Goal: Task Accomplishment & Management: Use online tool/utility

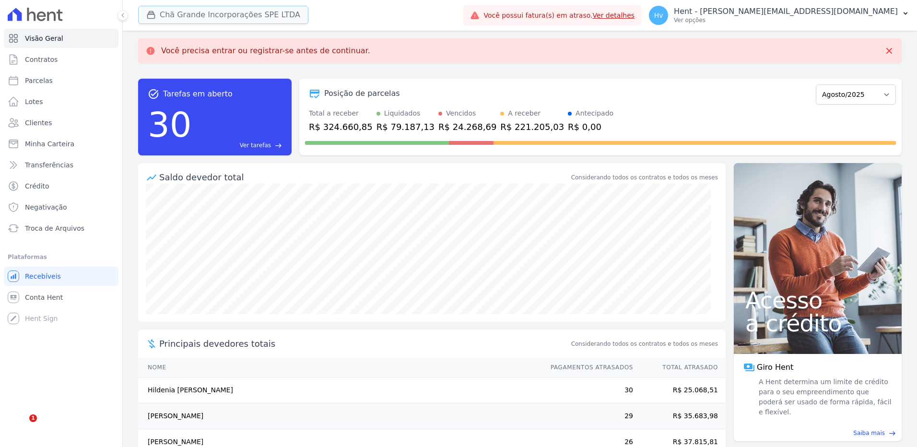
click at [255, 13] on button "Chã Grande Incorporações SPE LTDA" at bounding box center [223, 15] width 170 height 18
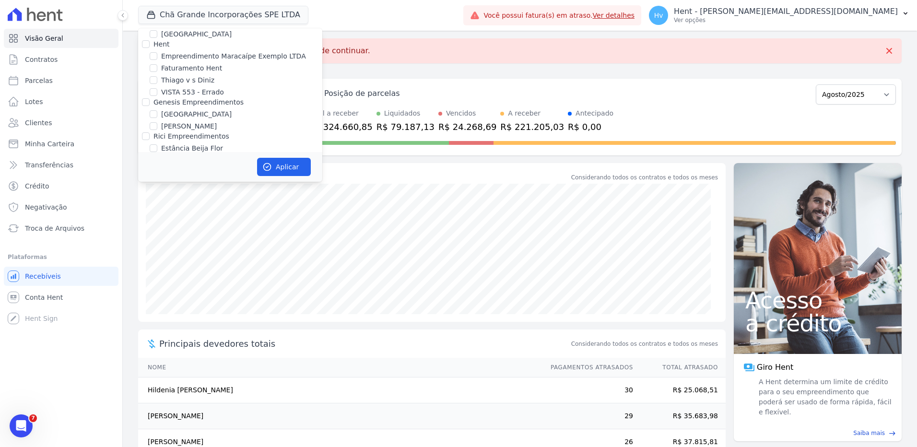
scroll to position [6402, 0]
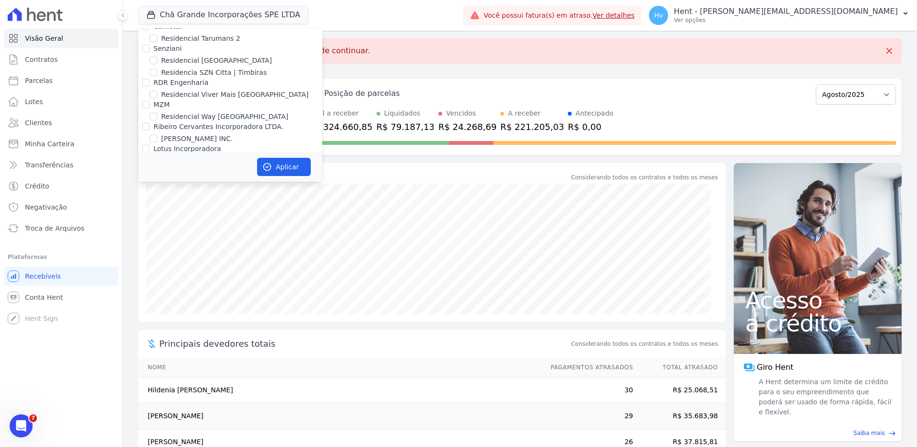
click at [179, 248] on label "[GEOGRAPHIC_DATA]" at bounding box center [196, 253] width 70 height 10
click at [157, 249] on input "[GEOGRAPHIC_DATA]" at bounding box center [154, 253] width 8 height 8
checkbox input "true"
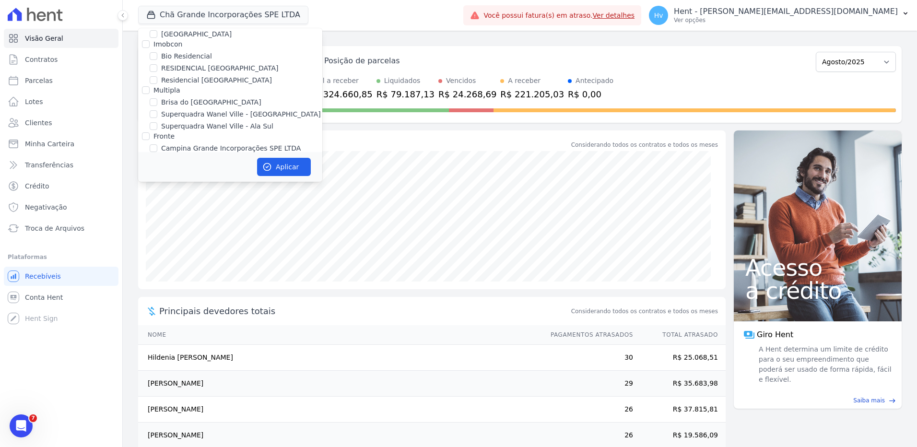
scroll to position [2090, 0]
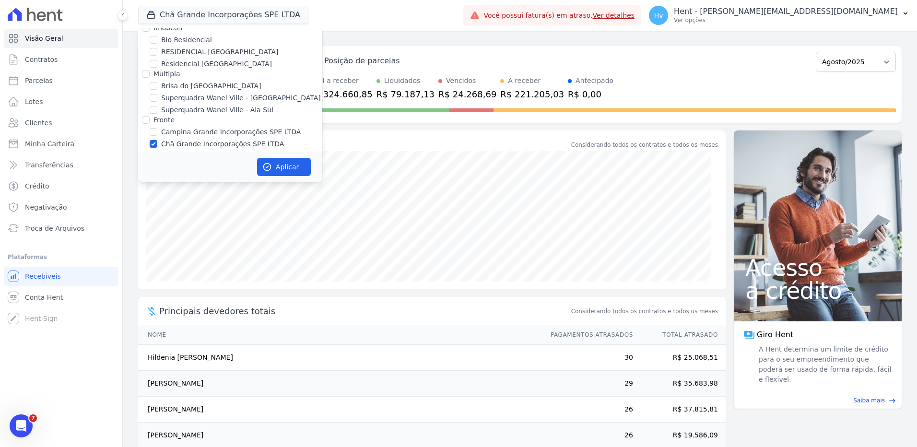
click at [238, 139] on label "Chã Grande Incorporações SPE LTDA" at bounding box center [222, 144] width 123 height 10
click at [157, 140] on input "Chã Grande Incorporações SPE LTDA" at bounding box center [154, 144] width 8 height 8
checkbox input "false"
click at [286, 167] on button "Aplicar" at bounding box center [284, 167] width 54 height 18
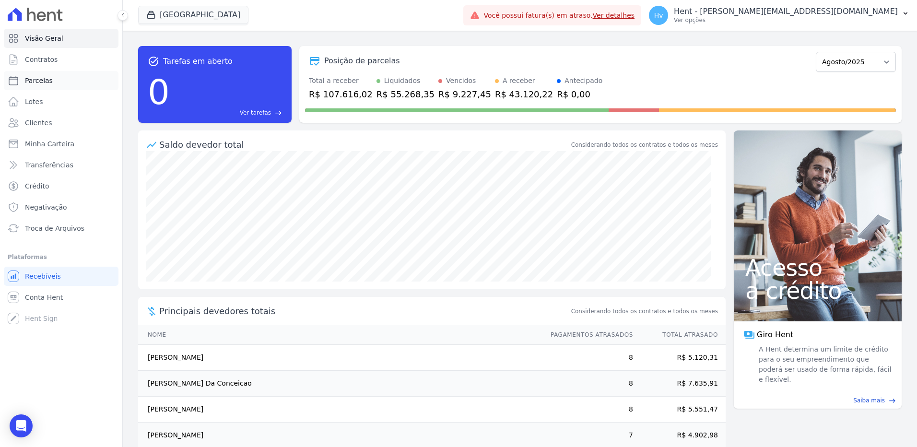
click at [41, 80] on span "Parcelas" at bounding box center [39, 81] width 28 height 10
select select
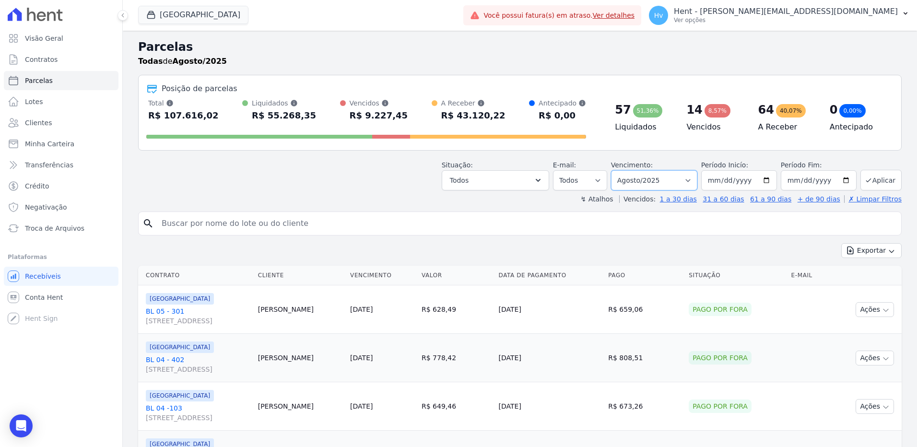
click at [680, 182] on select "Filtrar por período ──────── Todos os meses Junho/2024 Julho/2024 Agosto/2024 S…" at bounding box center [654, 180] width 86 height 20
select select "09/2025"
click at [617, 170] on select "Filtrar por período ──────── Todos os meses Junho/2024 Julho/2024 Agosto/2024 S…" at bounding box center [654, 180] width 86 height 20
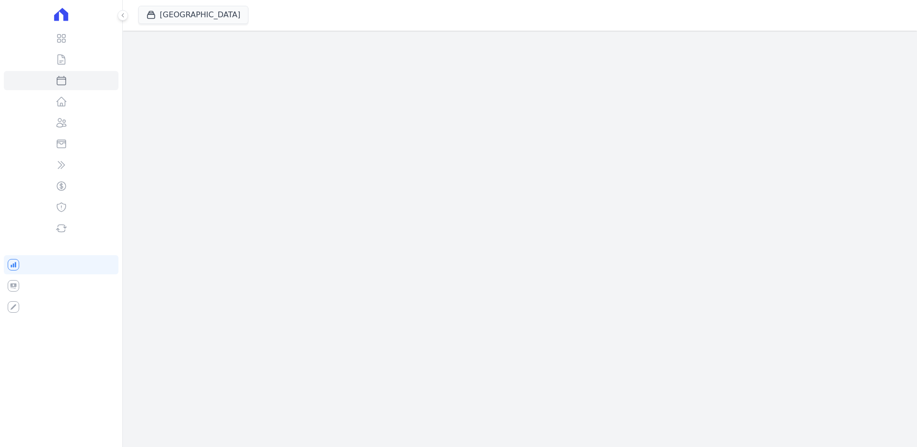
select select
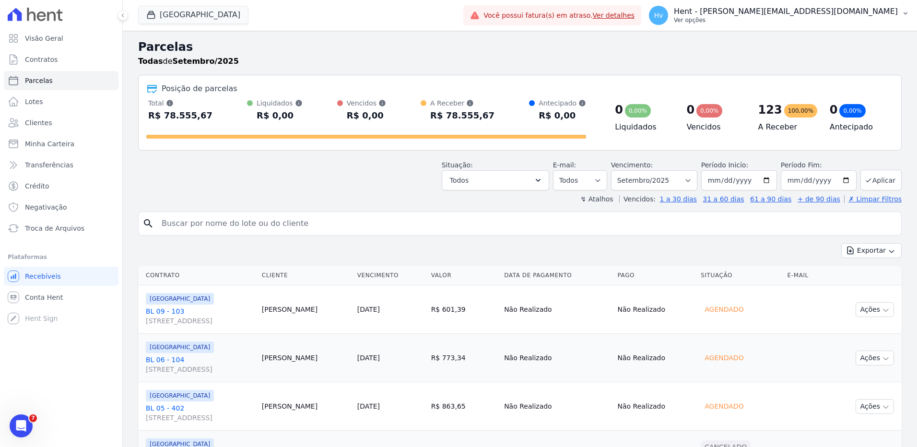
click at [795, 19] on p "Ver opções" at bounding box center [786, 20] width 224 height 8
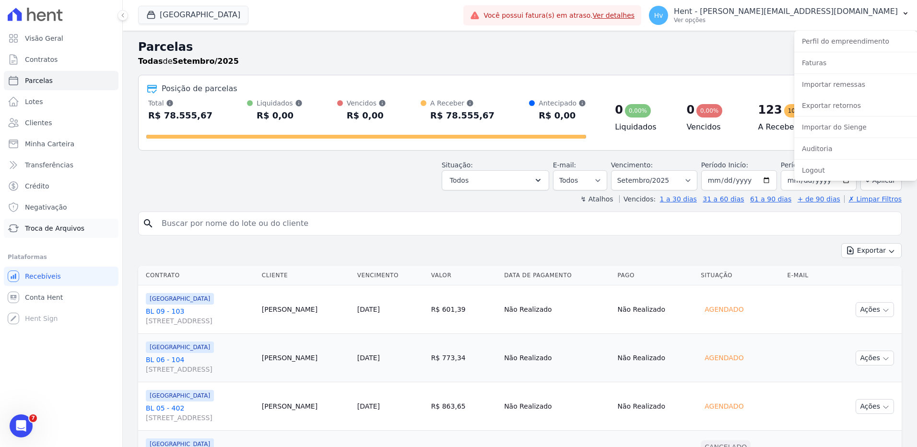
click at [64, 226] on span "Troca de Arquivos" at bounding box center [54, 228] width 59 height 10
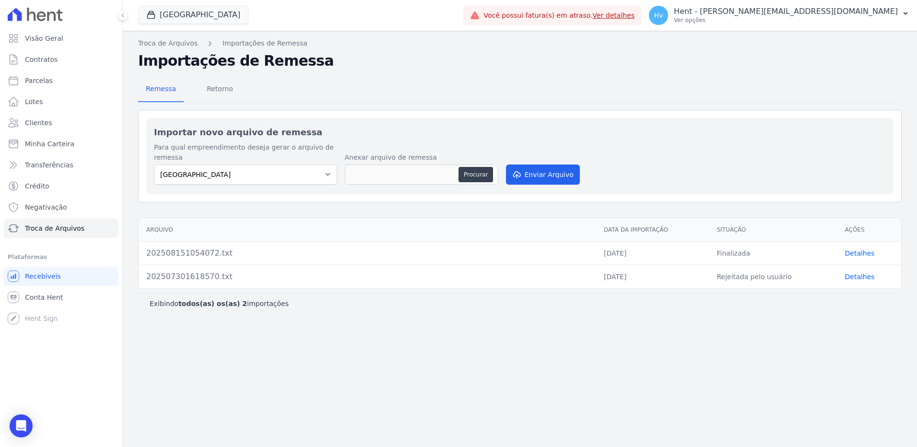
click at [855, 257] on link "Detalhes" at bounding box center [860, 253] width 30 height 8
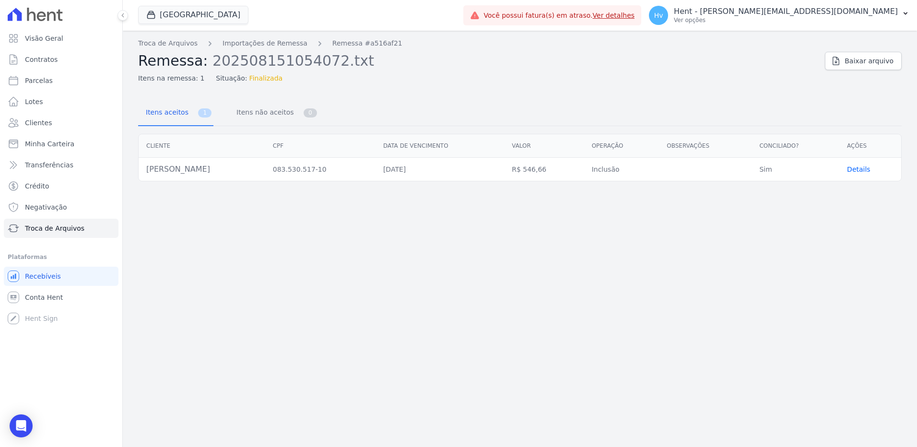
click at [859, 172] on span "Details" at bounding box center [858, 169] width 23 height 8
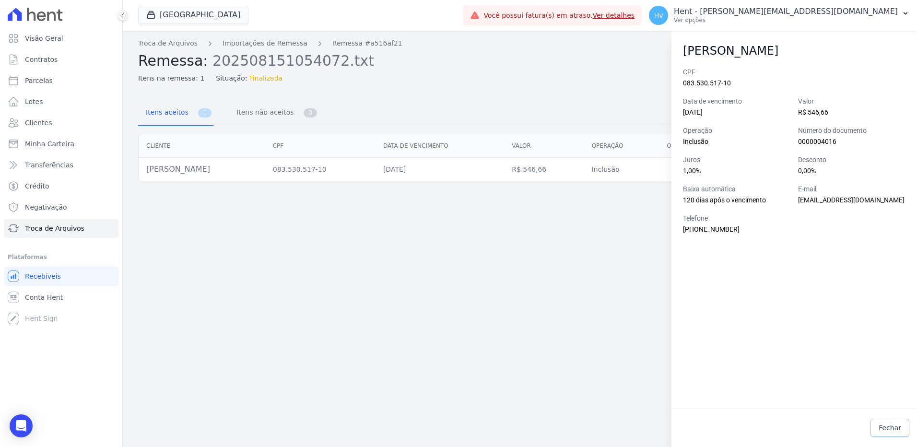
click at [884, 428] on span "Fechar" at bounding box center [889, 428] width 23 height 10
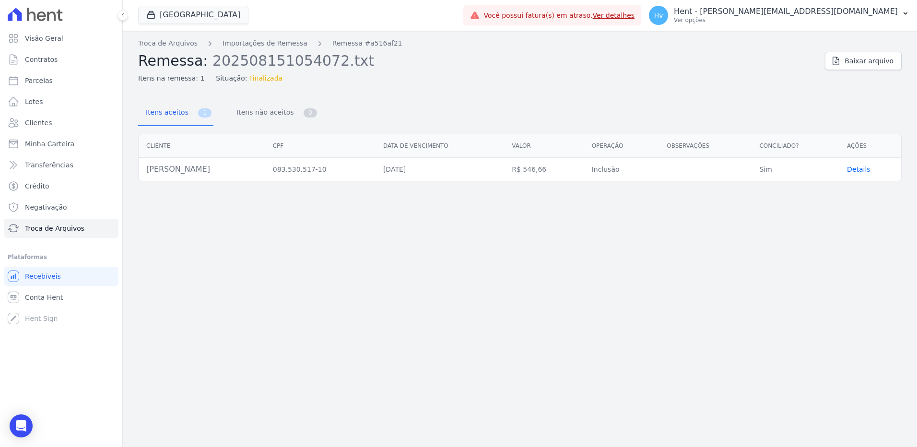
click at [422, 326] on div "Troca de Arquivos Importações de Remessa Remessa #a516af21 Remessa: 20250815105…" at bounding box center [520, 239] width 794 height 416
click at [42, 222] on link "Troca de Arquivos" at bounding box center [61, 228] width 115 height 19
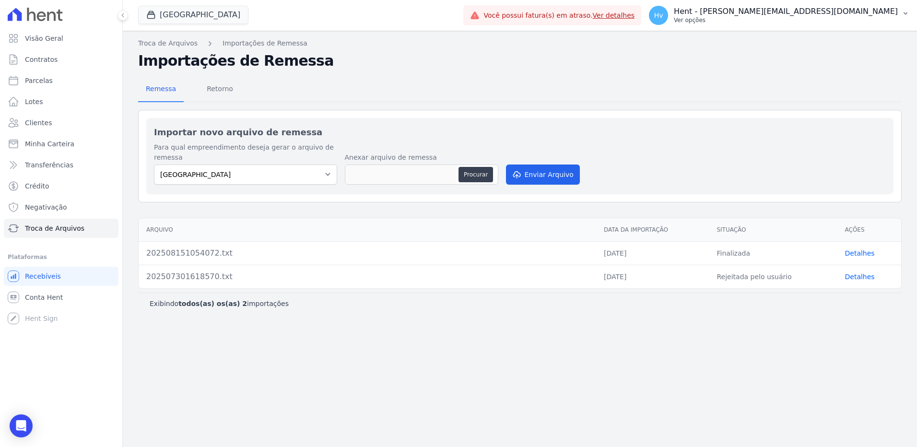
click at [825, 23] on p "Ver opções" at bounding box center [786, 20] width 224 height 8
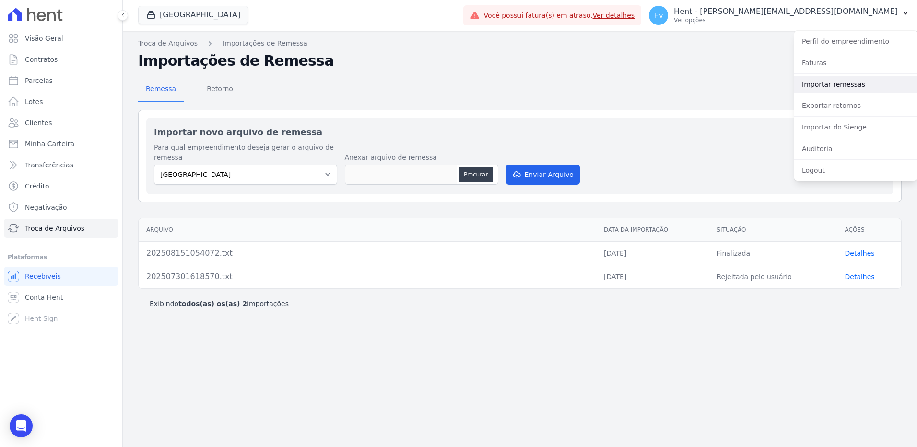
click at [838, 85] on link "Importar remessas" at bounding box center [855, 84] width 123 height 17
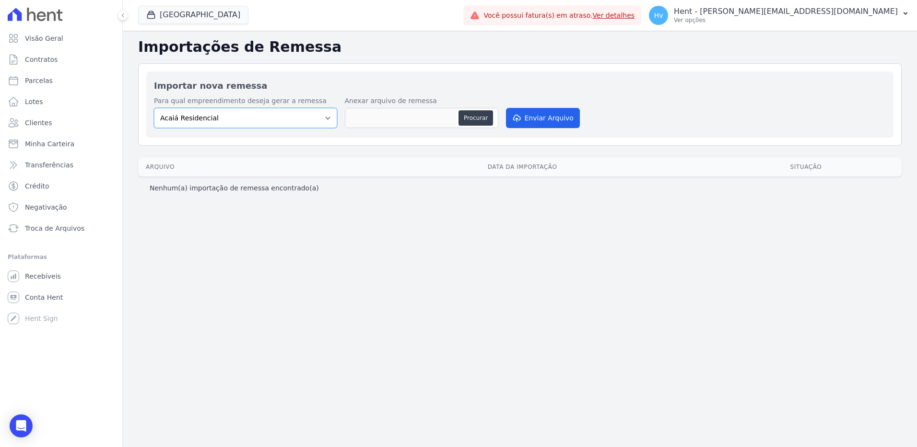
click at [235, 121] on select "Acaiá Residencial ACQUA 8 PELOTAS SPE LTDA II Administrativo AGILE ELOI MENDES …" at bounding box center [245, 118] width 183 height 20
click at [70, 226] on span "Troca de Arquivos" at bounding box center [54, 228] width 59 height 10
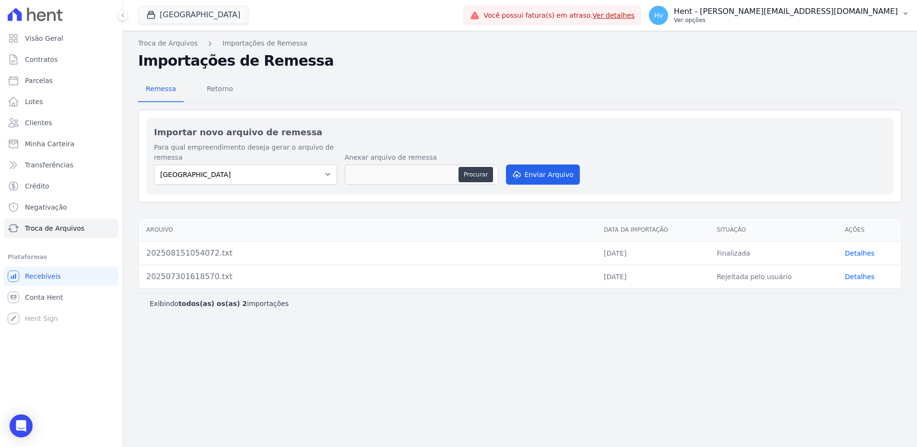
click at [836, 18] on p "Ver opções" at bounding box center [786, 20] width 224 height 8
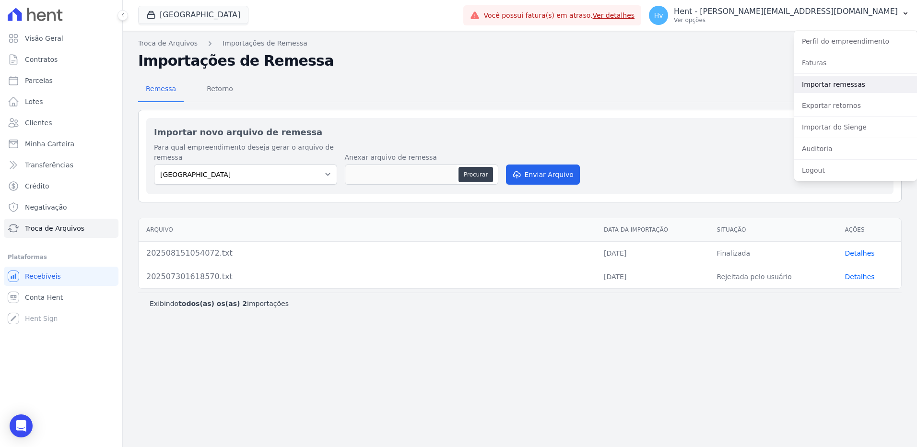
click at [868, 78] on link "Importar remessas" at bounding box center [855, 84] width 123 height 17
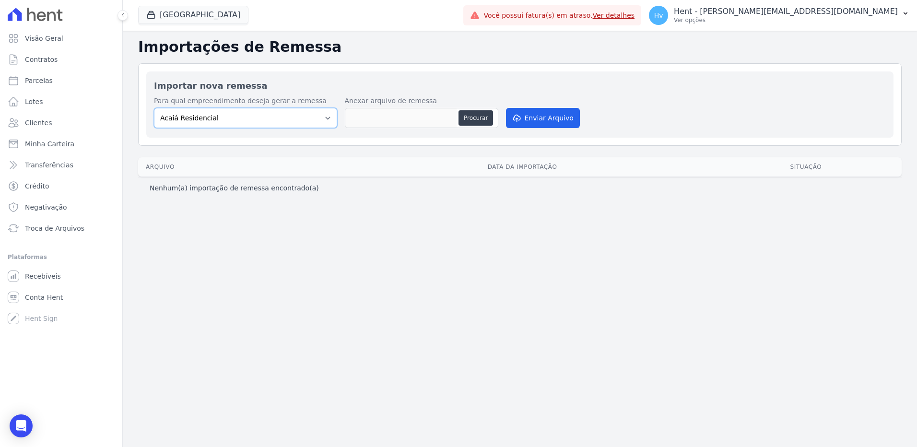
click at [310, 117] on select "Acaiá Residencial ACQUA 8 PELOTAS SPE LTDA II Administrativo AGILE ELOI MENDES …" at bounding box center [245, 118] width 183 height 20
click at [832, 19] on p "Ver opções" at bounding box center [786, 20] width 224 height 8
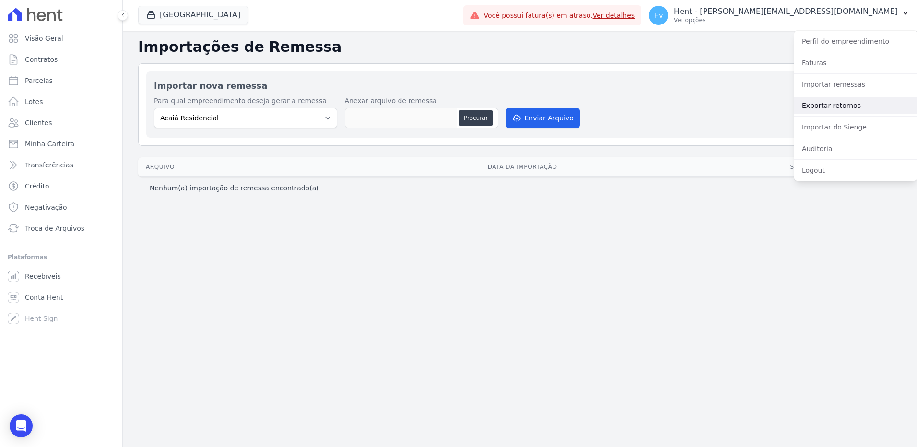
click at [835, 108] on link "Exportar retornos" at bounding box center [855, 105] width 123 height 17
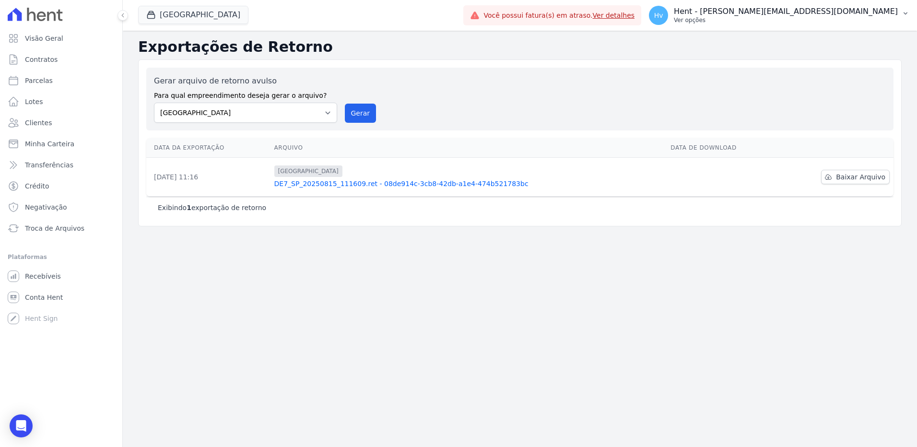
click at [798, 21] on p "Ver opções" at bounding box center [786, 20] width 224 height 8
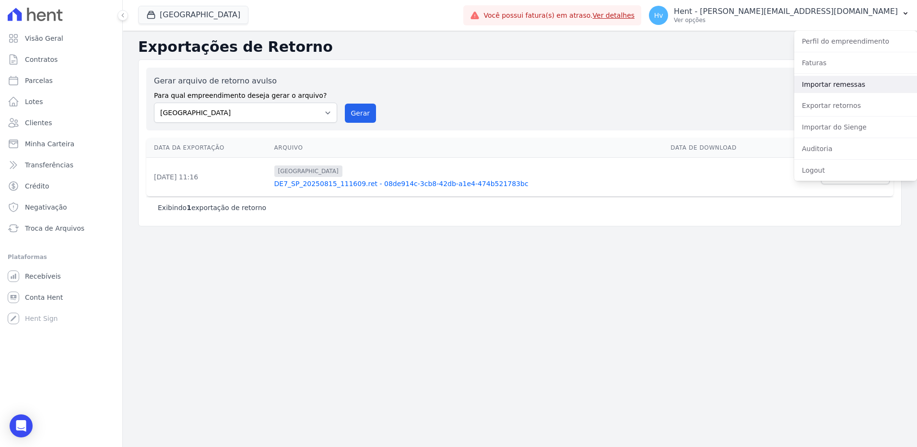
click at [835, 91] on link "Importar remessas" at bounding box center [855, 84] width 123 height 17
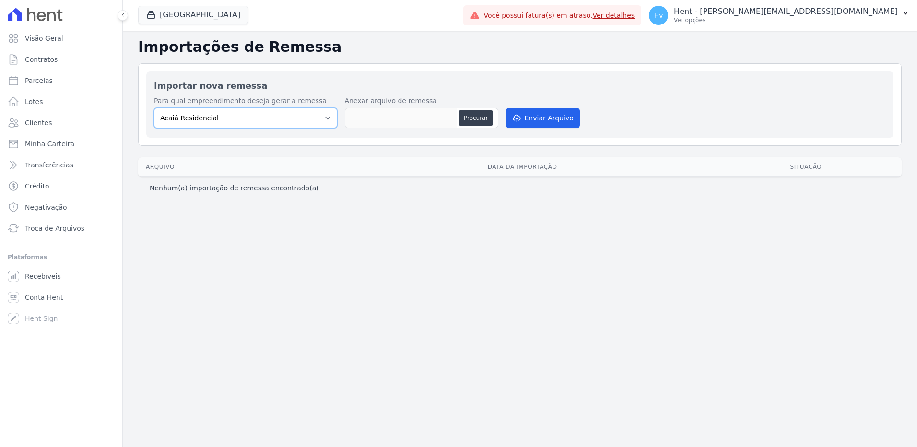
click at [296, 116] on select "Acaiá Residencial ACQUA 8 PELOTAS SPE LTDA II Administrativo AGILE ELOI MENDES …" at bounding box center [245, 118] width 183 height 20
drag, startPoint x: 570, startPoint y: 254, endPoint x: 596, endPoint y: 234, distance: 32.8
click at [571, 254] on div "Importações de Remessa Importar nova remessa Para qual empreendimento deseja ge…" at bounding box center [520, 239] width 794 height 416
click at [836, 15] on p "Hent - [PERSON_NAME][EMAIL_ADDRESS][DOMAIN_NAME]" at bounding box center [786, 12] width 224 height 10
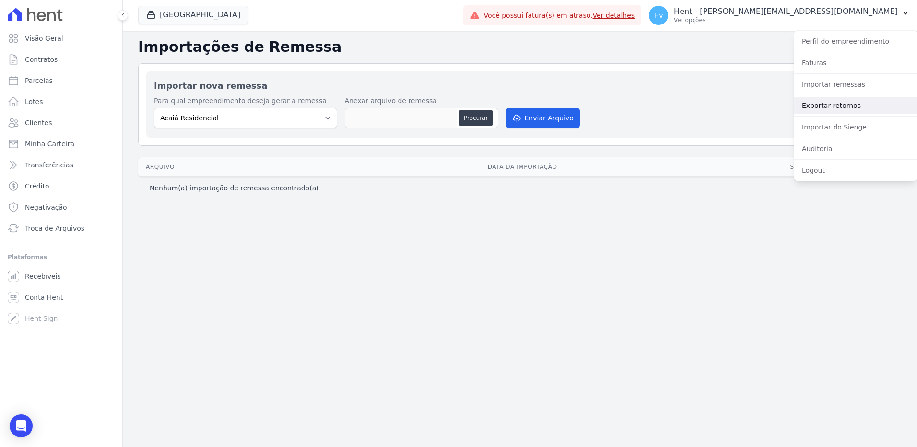
click at [832, 107] on link "Exportar retornos" at bounding box center [855, 105] width 123 height 17
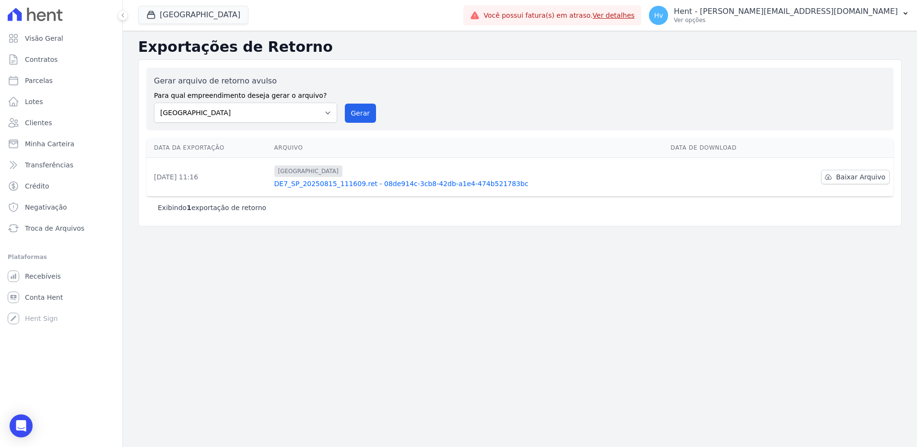
click at [484, 225] on div "Gerar arquivo de retorno avulso Para qual empreendimento deseja gerar o arquivo…" at bounding box center [519, 142] width 763 height 167
click at [53, 229] on span "Troca de Arquivos" at bounding box center [54, 228] width 59 height 10
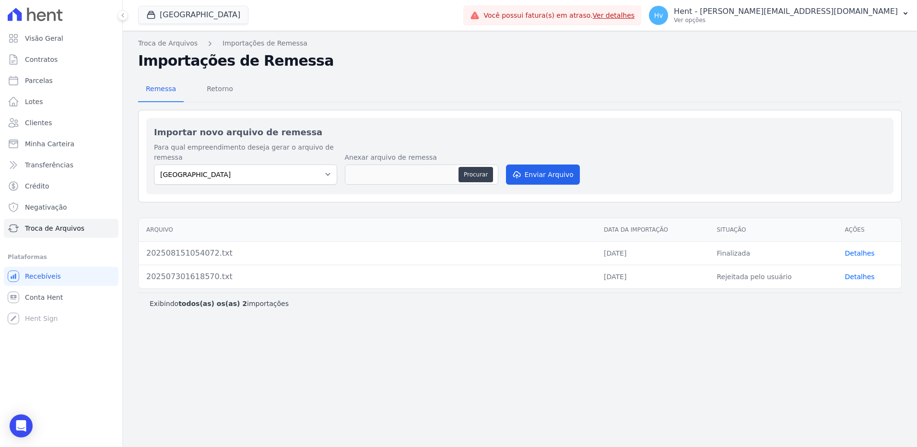
click at [828, 385] on div "Troca de Arquivos Importações de Remessa Importações de Remessa Remessa Retorno…" at bounding box center [520, 239] width 794 height 416
click at [855, 252] on link "Detalhes" at bounding box center [860, 253] width 30 height 8
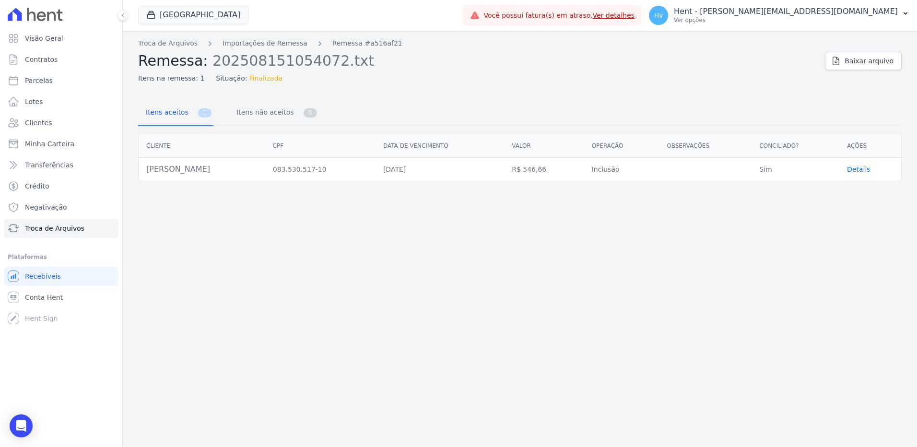
click at [861, 168] on span "Details" at bounding box center [858, 169] width 23 height 8
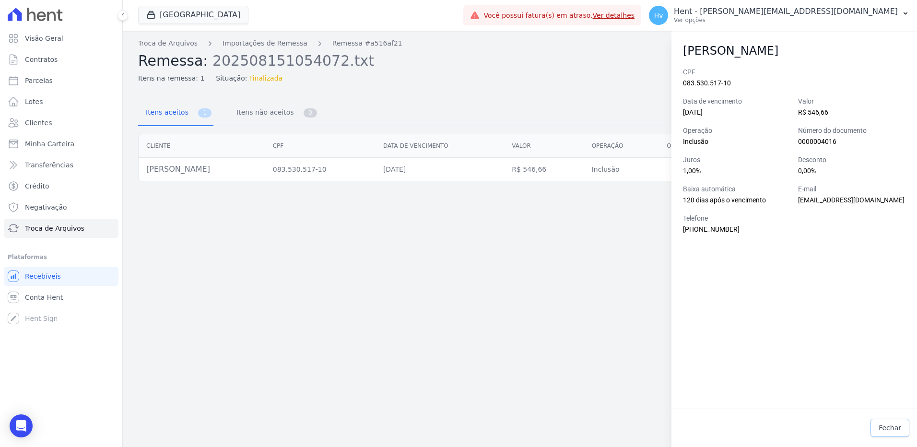
click at [886, 432] on span "Fechar" at bounding box center [889, 428] width 23 height 10
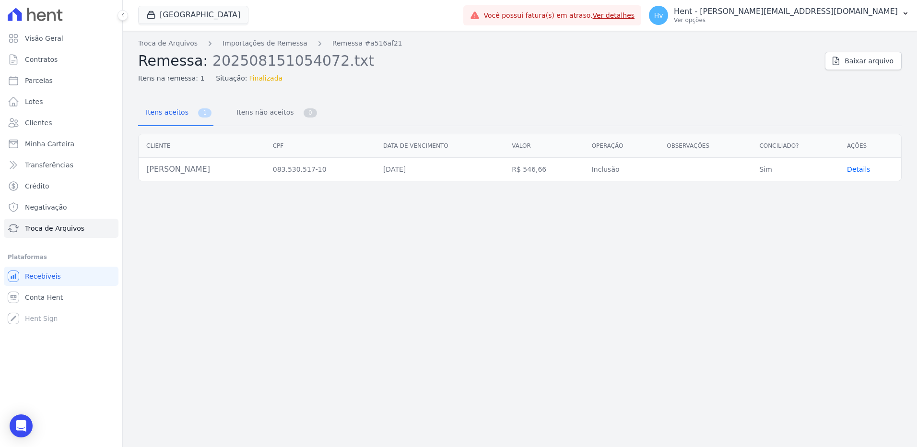
click at [420, 251] on div "Troca de Arquivos Importações de Remessa Remessa #a516af21 Remessa: 20250815105…" at bounding box center [520, 239] width 794 height 416
click at [183, 168] on td "[PERSON_NAME]" at bounding box center [202, 169] width 127 height 23
click at [856, 65] on span "Baixar arquivo" at bounding box center [868, 61] width 49 height 10
click at [537, 216] on div "Troca de Arquivos Importações de Remessa Remessa #a516af21 Remessa: 20250815105…" at bounding box center [520, 239] width 794 height 416
click at [288, 294] on div "Troca de Arquivos Importações de Remessa Remessa #a516af21 Remessa: 20250815105…" at bounding box center [520, 239] width 794 height 416
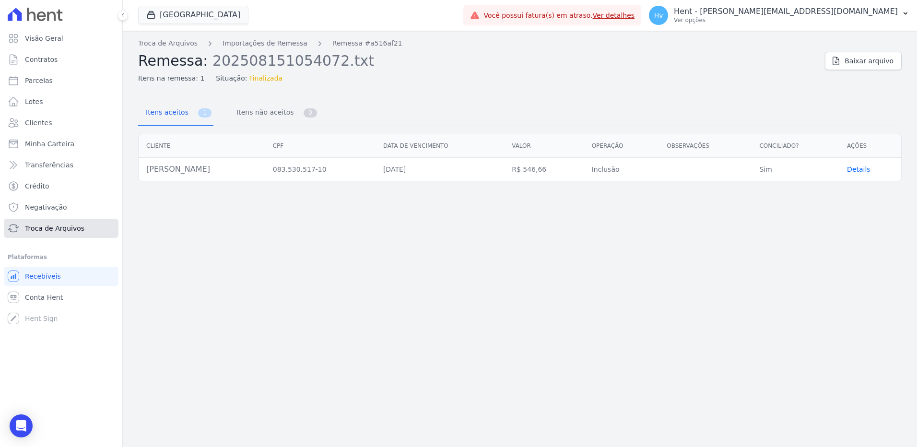
click at [47, 228] on span "Troca de Arquivos" at bounding box center [54, 228] width 59 height 10
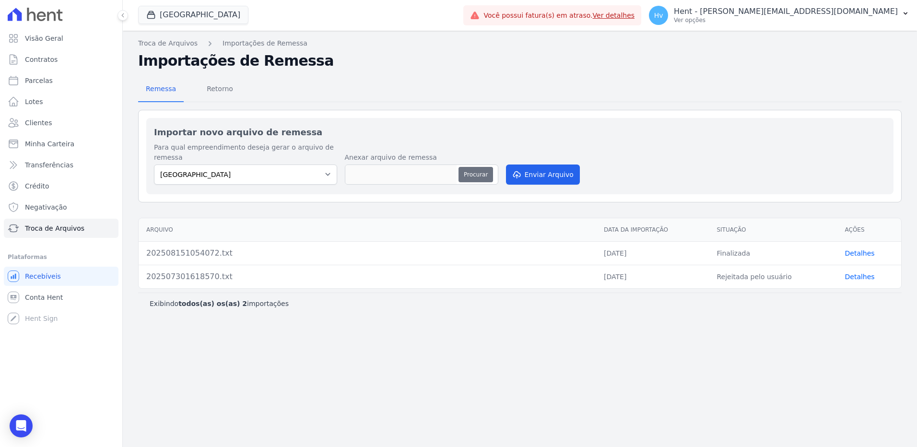
click at [467, 171] on button "Procurar" at bounding box center [475, 174] width 35 height 15
type input "202508271515123"
click at [538, 177] on button "Enviar Arquivo" at bounding box center [543, 174] width 74 height 20
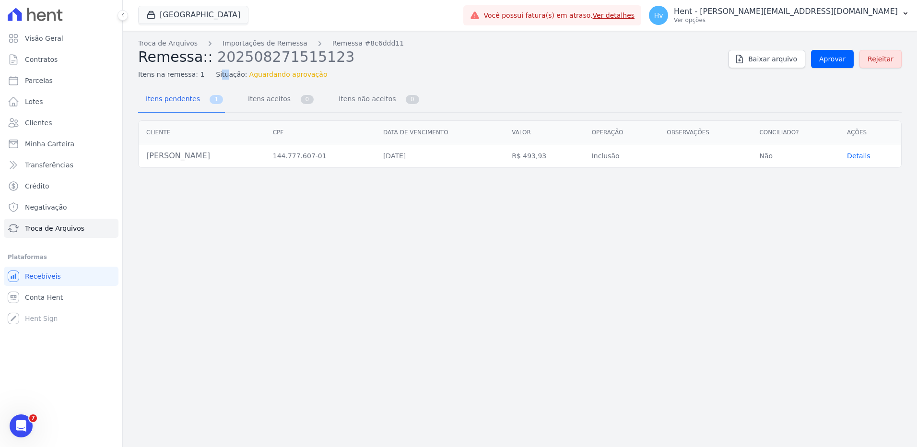
click at [216, 75] on span "Situação:" at bounding box center [231, 75] width 31 height 10
drag, startPoint x: 211, startPoint y: 75, endPoint x: 373, endPoint y: 71, distance: 161.6
click at [373, 71] on div "Itens na remessa: 1 Situação: Aguardando aprovação" at bounding box center [429, 73] width 583 height 14
drag, startPoint x: 245, startPoint y: 75, endPoint x: 255, endPoint y: 75, distance: 9.6
click at [255, 75] on span "Aguardando aprovação" at bounding box center [288, 75] width 78 height 10
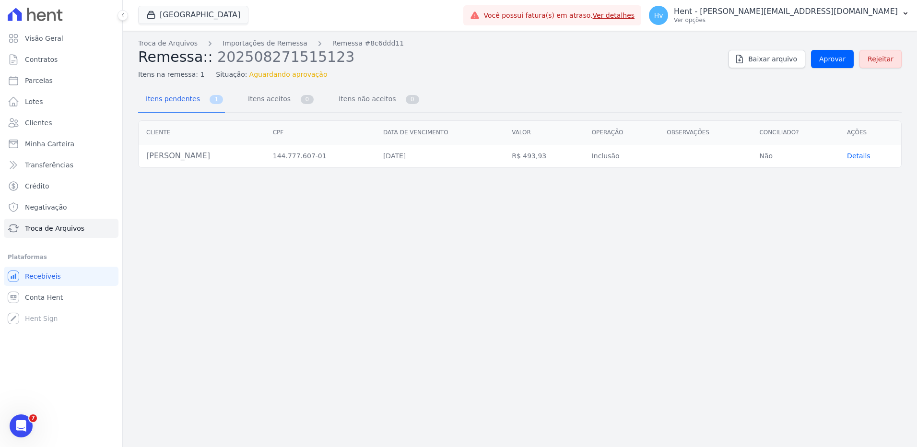
click at [655, 228] on div "Troca de Arquivos Importações de Remessa Remessa #8c6ddd11 Remessa:: 2025082715…" at bounding box center [520, 239] width 794 height 416
click at [354, 97] on span "Itens não aceitos" at bounding box center [365, 98] width 65 height 19
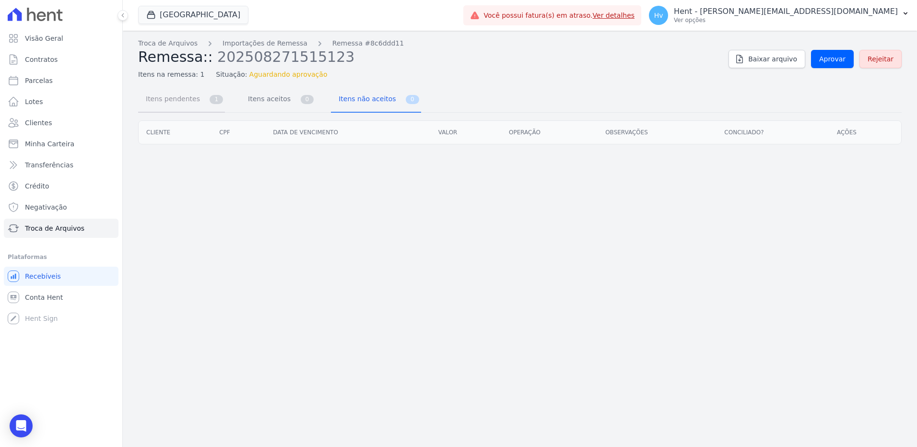
click at [182, 100] on span "Itens pendentes" at bounding box center [171, 98] width 62 height 19
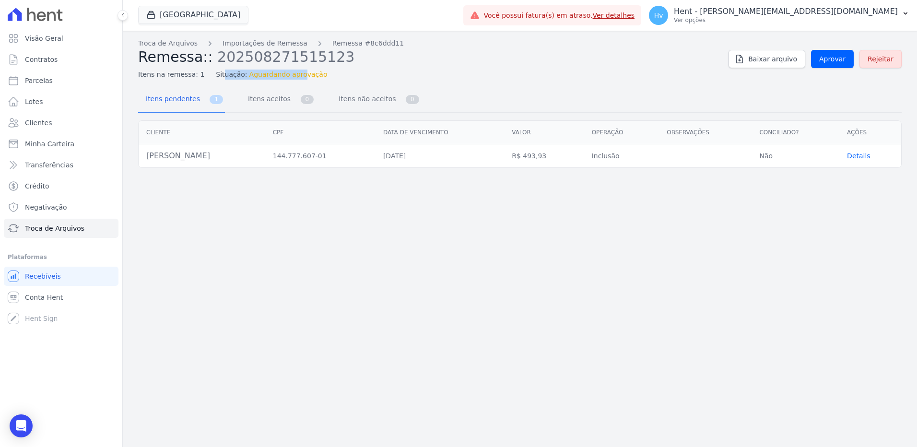
drag, startPoint x: 213, startPoint y: 74, endPoint x: 288, endPoint y: 73, distance: 74.8
click at [288, 73] on div "Situação: Aguardando aprovação" at bounding box center [271, 75] width 111 height 10
drag, startPoint x: 288, startPoint y: 73, endPoint x: 318, endPoint y: 77, distance: 30.5
click at [318, 77] on div "Itens na remessa: 1 Situação: Aguardando aprovação" at bounding box center [429, 73] width 583 height 14
click at [842, 60] on span "Aprovar" at bounding box center [832, 59] width 26 height 10
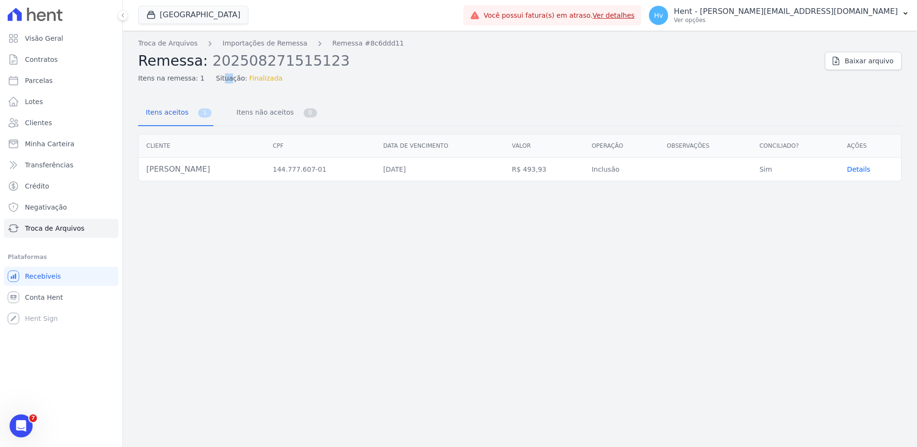
drag, startPoint x: 213, startPoint y: 78, endPoint x: 221, endPoint y: 78, distance: 7.2
click at [221, 78] on span "Situação:" at bounding box center [231, 78] width 31 height 10
drag, startPoint x: 221, startPoint y: 78, endPoint x: 276, endPoint y: 83, distance: 55.9
click at [277, 83] on div "Troca de Arquivos Importações de Remessa Remessa #8c6ddd11 Remessa: 20250827151…" at bounding box center [520, 239] width 794 height 416
click at [568, 245] on div "Troca de Arquivos Importações de Remessa Remessa #8c6ddd11 Remessa: 20250827151…" at bounding box center [520, 239] width 794 height 416
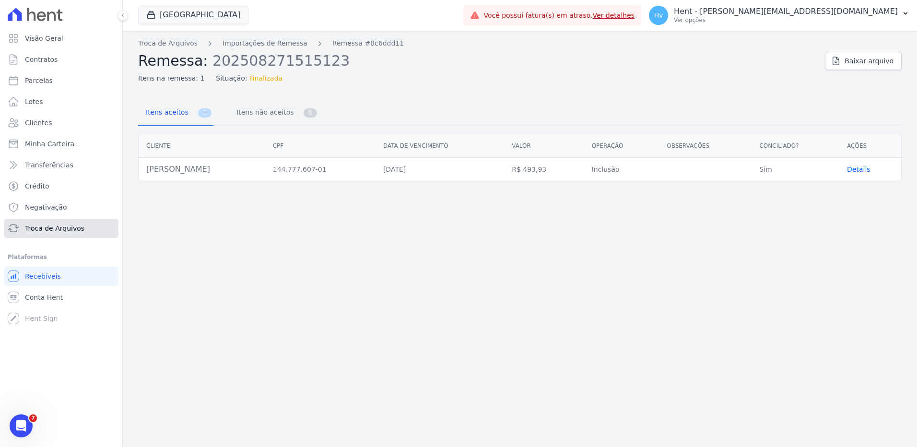
click at [64, 232] on span "Troca de Arquivos" at bounding box center [54, 228] width 59 height 10
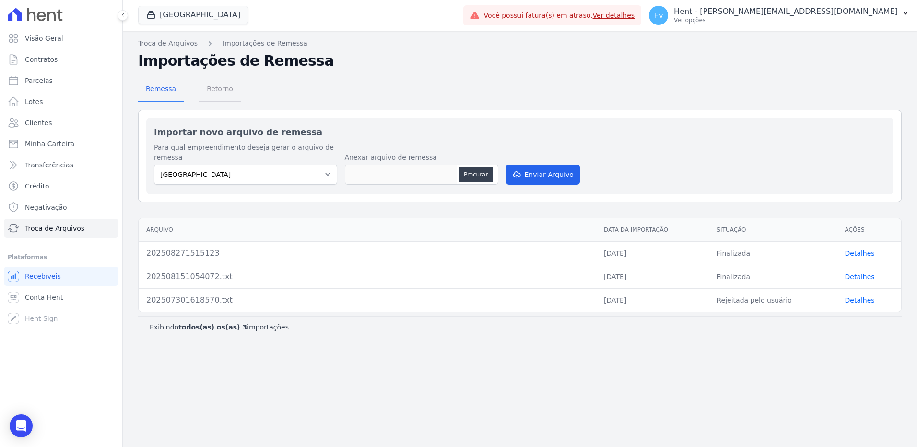
click at [213, 90] on span "Retorno" at bounding box center [220, 88] width 38 height 19
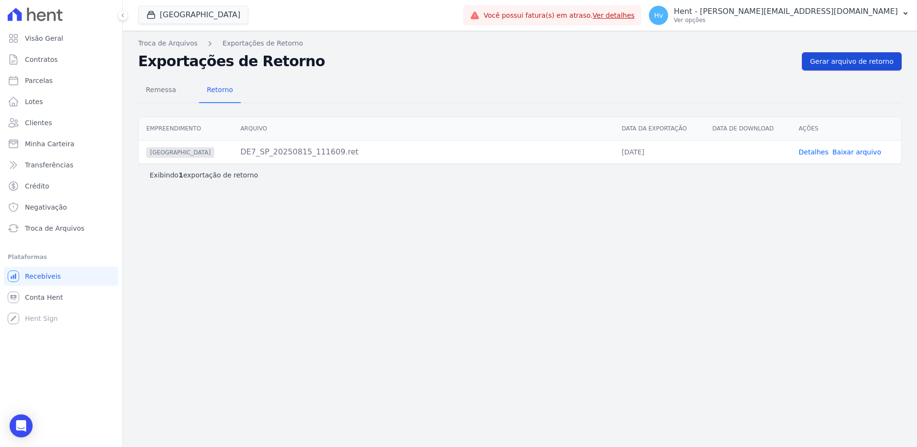
click at [838, 63] on span "Gerar arquivo de retorno" at bounding box center [851, 62] width 83 height 10
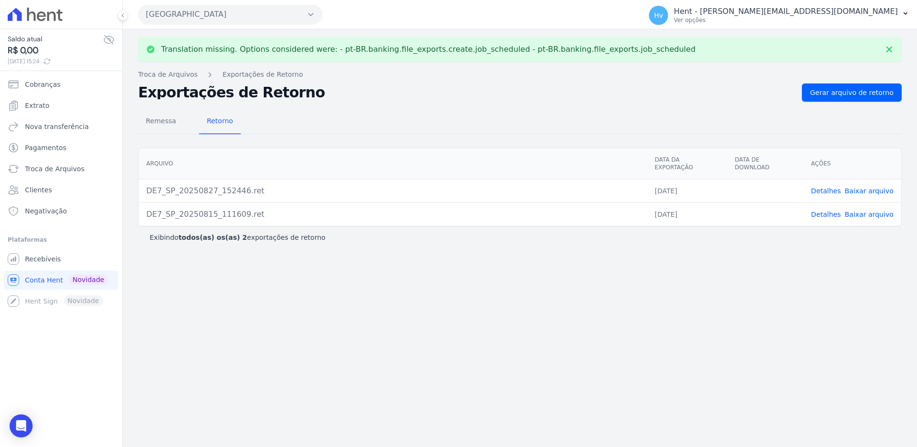
drag, startPoint x: 653, startPoint y: 185, endPoint x: 689, endPoint y: 183, distance: 35.5
click at [689, 183] on td "[DATE]" at bounding box center [687, 190] width 80 height 23
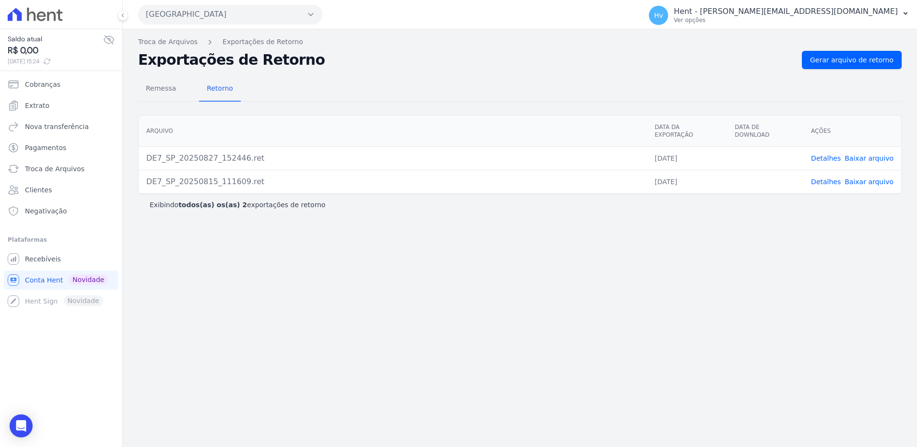
click at [868, 154] on link "Baixar arquivo" at bounding box center [868, 158] width 49 height 8
click at [547, 299] on div "Translation missing. Options considered were: - pt-BR.banking.file_exports.crea…" at bounding box center [520, 238] width 794 height 418
click at [383, 299] on div "Translation missing. Options considered were: - pt-BR.banking.file_exports.crea…" at bounding box center [520, 238] width 794 height 418
click at [39, 263] on span "Recebíveis" at bounding box center [43, 259] width 36 height 10
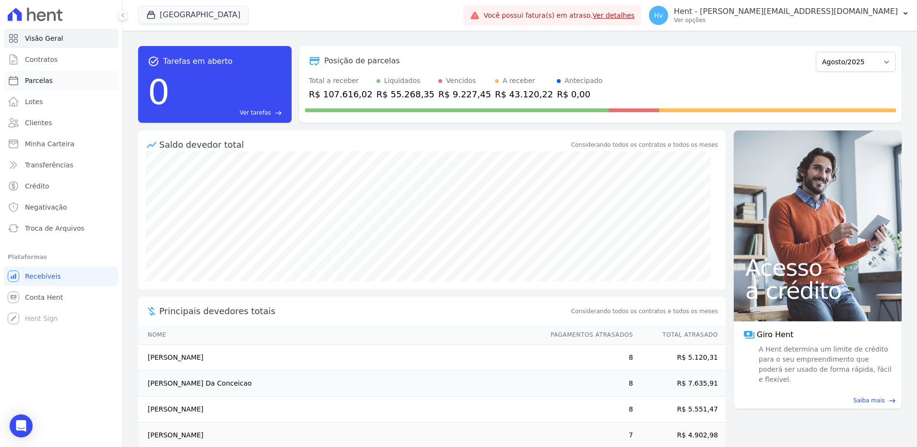
click at [38, 77] on span "Parcelas" at bounding box center [39, 81] width 28 height 10
select select
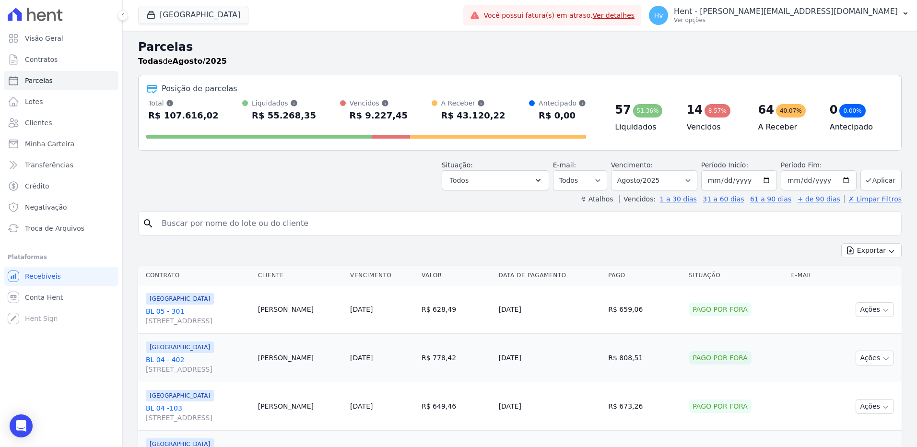
click at [296, 170] on div "Situação: Agendado Em Aberto Pago Processando Cancelado Vencido Transferindo De…" at bounding box center [519, 173] width 763 height 34
click at [53, 60] on span "Contratos" at bounding box center [41, 60] width 33 height 10
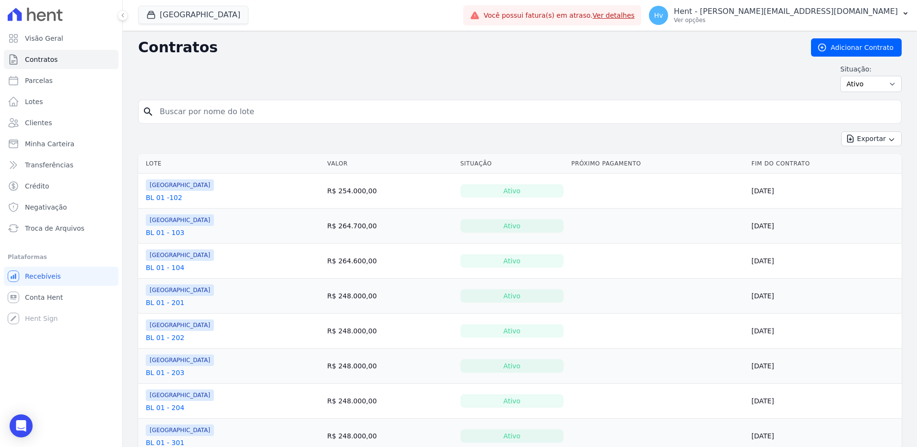
click at [245, 222] on td "SIDE PARK BL 01 - 103" at bounding box center [230, 226] width 185 height 35
click at [41, 125] on span "Clientes" at bounding box center [38, 123] width 27 height 10
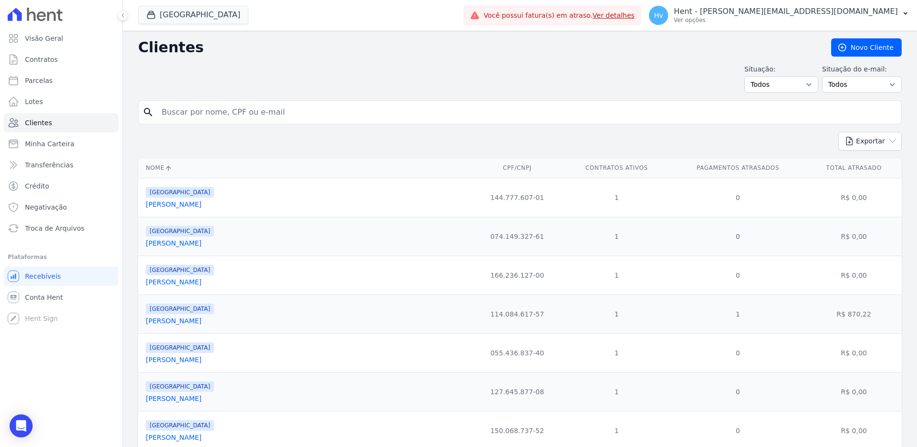
click at [215, 112] on input "search" at bounding box center [526, 112] width 741 height 19
type input "a"
click at [387, 77] on div "Situação: Todos Adimplentes Inadimplentes Situação do e-mail: Todos Confirmado …" at bounding box center [519, 78] width 763 height 28
click at [184, 203] on link "[PERSON_NAME]" at bounding box center [174, 204] width 56 height 8
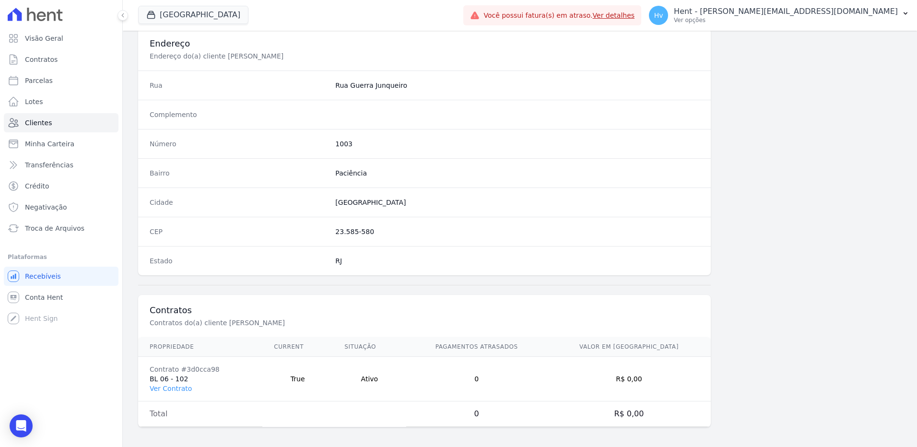
scroll to position [450, 0]
click at [178, 386] on link "Ver Contrato" at bounding box center [171, 385] width 42 height 8
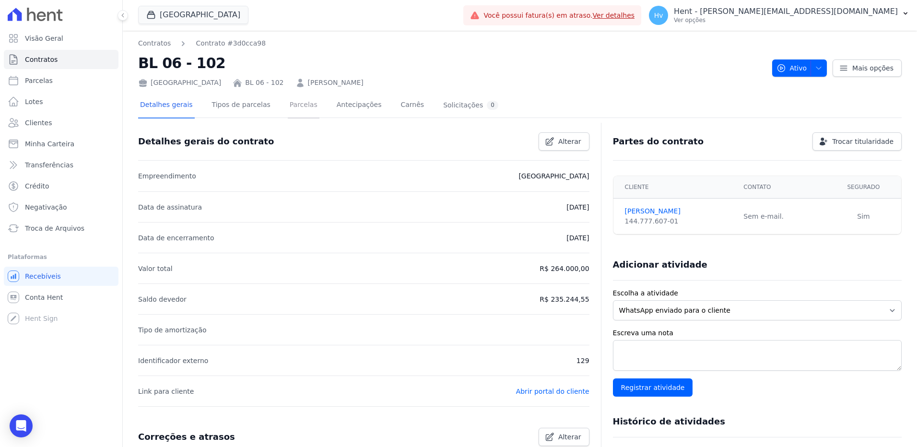
click at [290, 105] on link "Parcelas" at bounding box center [304, 105] width 32 height 25
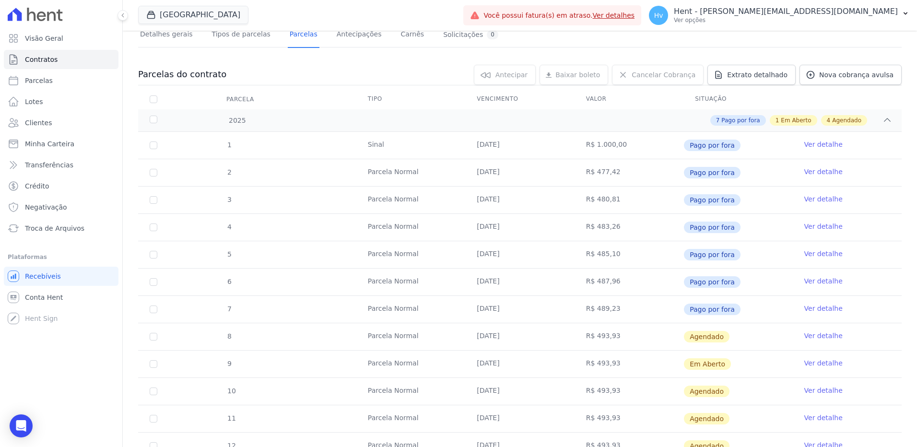
scroll to position [96, 0]
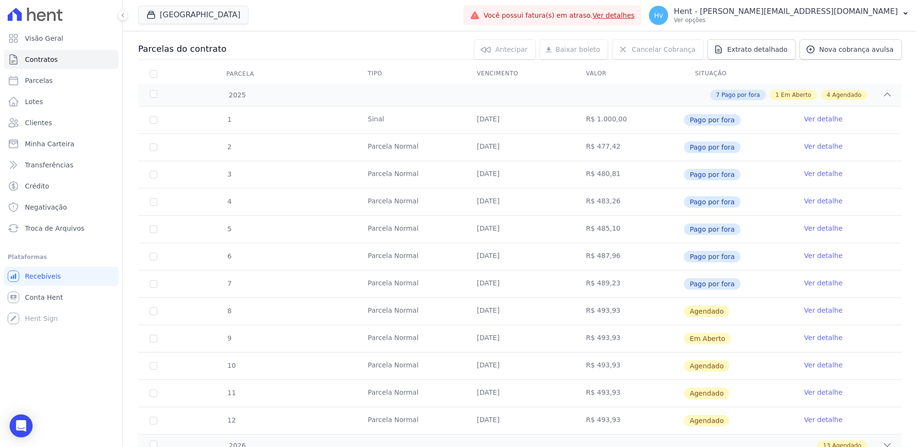
drag, startPoint x: 684, startPoint y: 74, endPoint x: 702, endPoint y: 73, distance: 18.7
click at [702, 73] on th "Situação" at bounding box center [737, 74] width 109 height 20
drag, startPoint x: 679, startPoint y: 336, endPoint x: 720, endPoint y: 336, distance: 40.3
click at [720, 336] on span "Em Aberto" at bounding box center [707, 339] width 47 height 12
drag, startPoint x: 480, startPoint y: 340, endPoint x: 489, endPoint y: 339, distance: 9.1
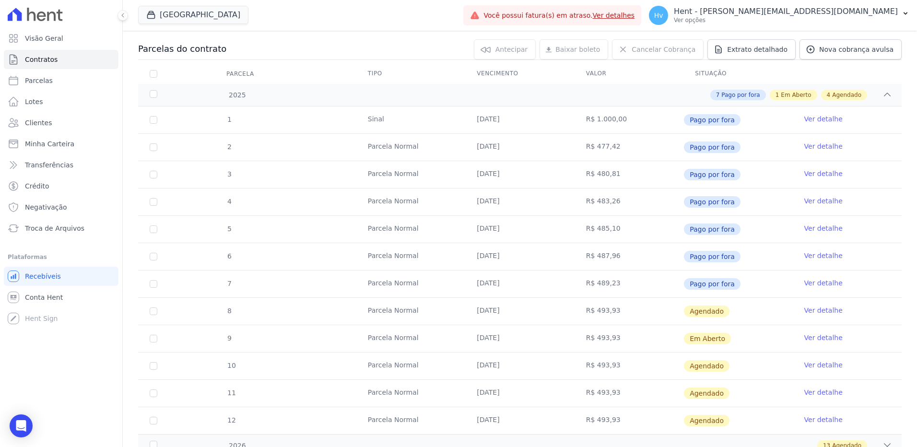
click at [489, 339] on td "[DATE]" at bounding box center [519, 338] width 109 height 27
click at [667, 336] on td "R$ 493,93" at bounding box center [628, 338] width 109 height 27
drag, startPoint x: 684, startPoint y: 337, endPoint x: 719, endPoint y: 333, distance: 35.6
click at [719, 333] on span "Em Aberto" at bounding box center [707, 339] width 47 height 12
drag, startPoint x: 684, startPoint y: 313, endPoint x: 703, endPoint y: 311, distance: 18.9
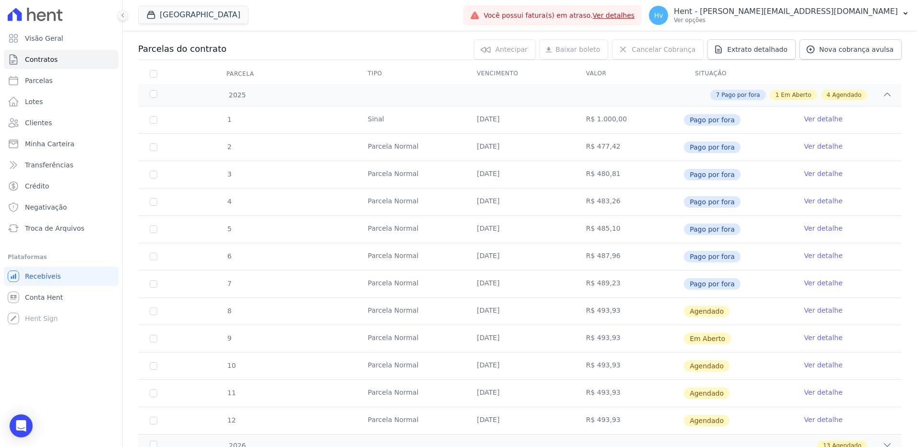
click at [703, 311] on span "Agendado" at bounding box center [707, 311] width 46 height 12
drag, startPoint x: 703, startPoint y: 311, endPoint x: 709, endPoint y: 365, distance: 54.5
click at [709, 365] on span "Agendado" at bounding box center [707, 366] width 46 height 12
click at [645, 340] on td "R$ 493,93" at bounding box center [628, 338] width 109 height 27
click at [806, 339] on link "Ver detalhe" at bounding box center [823, 338] width 38 height 10
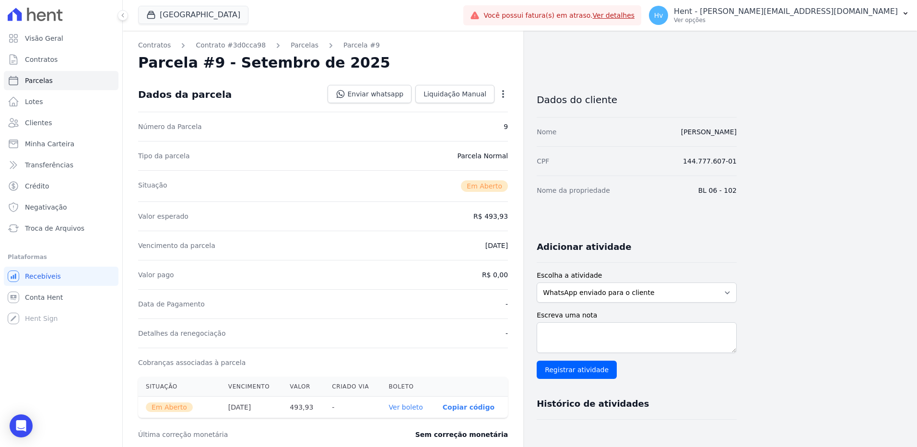
click at [502, 95] on icon "button" at bounding box center [503, 94] width 10 height 10
click at [50, 77] on link "Parcelas" at bounding box center [61, 80] width 115 height 19
select select
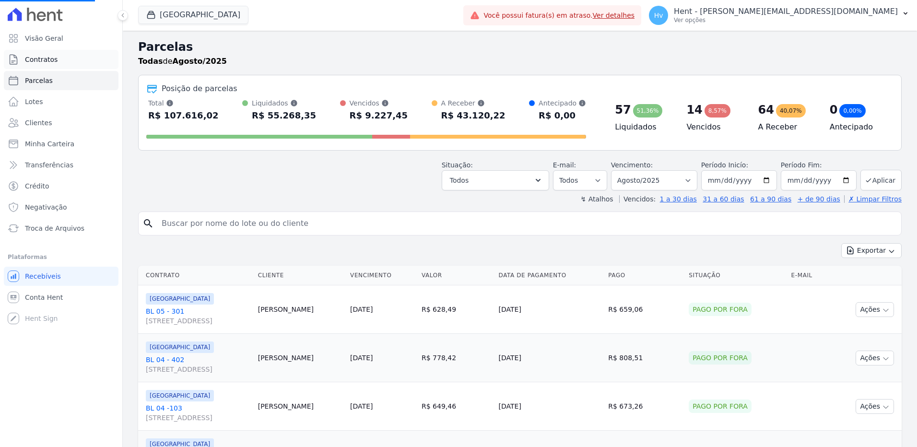
select select
drag, startPoint x: 623, startPoint y: 163, endPoint x: 648, endPoint y: 163, distance: 25.0
click at [648, 163] on label "Vencimento:" at bounding box center [632, 165] width 42 height 8
drag, startPoint x: 648, startPoint y: 163, endPoint x: 667, endPoint y: 184, distance: 28.5
click at [667, 184] on select "Filtrar por período ──────── Todos os meses Junho/2024 Julho/2024 Agosto/2024 S…" at bounding box center [654, 180] width 86 height 20
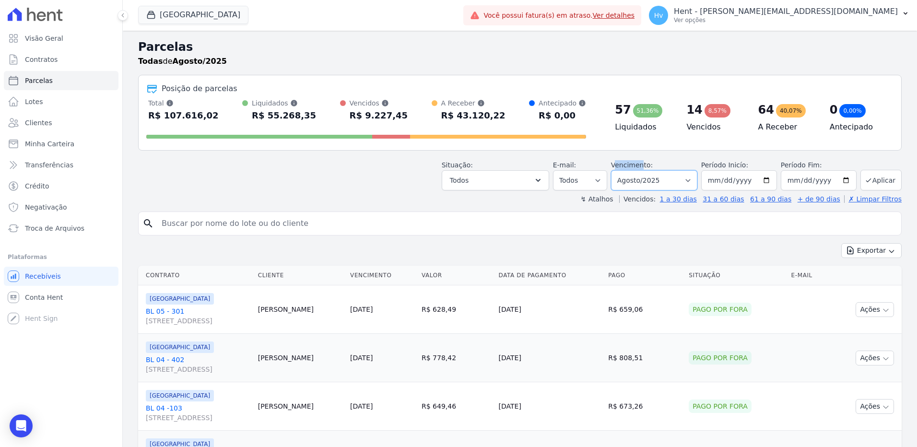
select select "09/2025"
click at [617, 170] on select "Filtrar por período ──────── Todos os meses Junho/2024 Julho/2024 Agosto/2024 S…" at bounding box center [654, 180] width 86 height 20
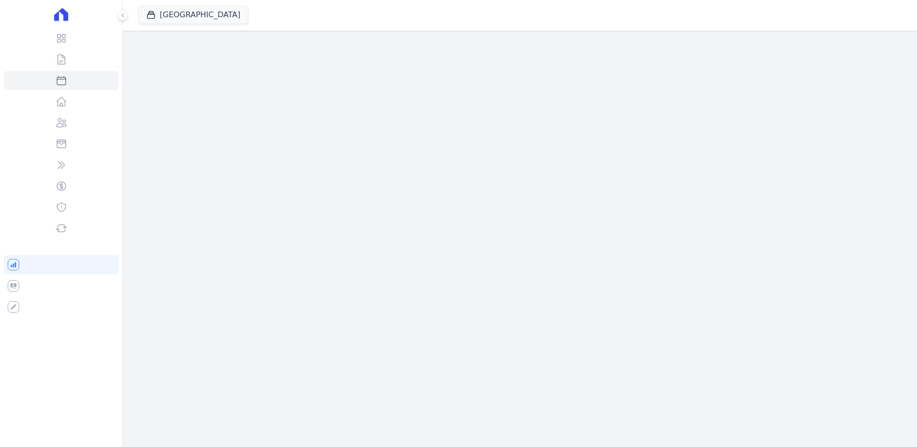
select select
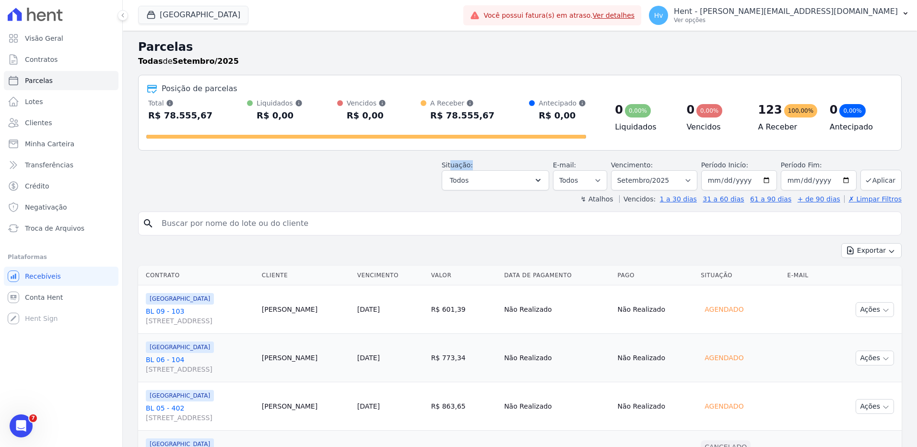
drag, startPoint x: 479, startPoint y: 166, endPoint x: 458, endPoint y: 167, distance: 21.1
click at [458, 167] on div "Situação: Agendado Em Aberto Pago Processando Cancelado Vencido Transferindo De…" at bounding box center [495, 175] width 107 height 30
drag, startPoint x: 458, startPoint y: 167, endPoint x: 498, endPoint y: 186, distance: 44.2
click at [498, 186] on button "Todos" at bounding box center [495, 180] width 107 height 20
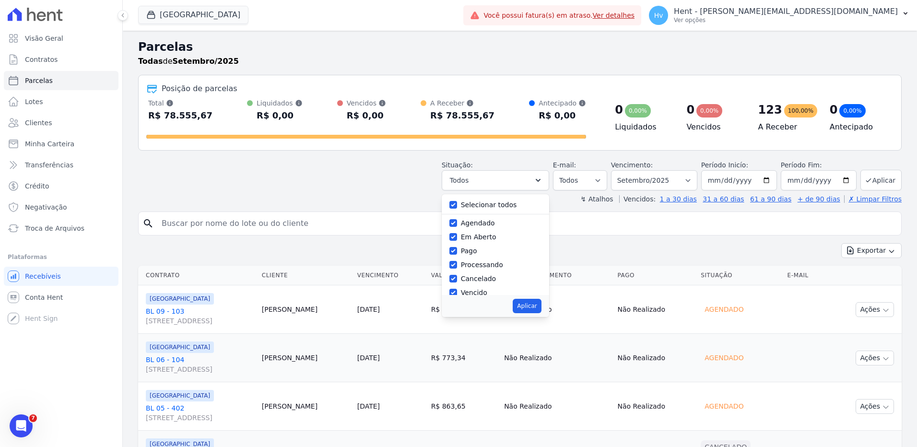
click at [498, 205] on label "Selecionar todos" at bounding box center [489, 205] width 56 height 8
click at [457, 205] on input "Selecionar todos" at bounding box center [453, 205] width 8 height 8
checkbox input "false"
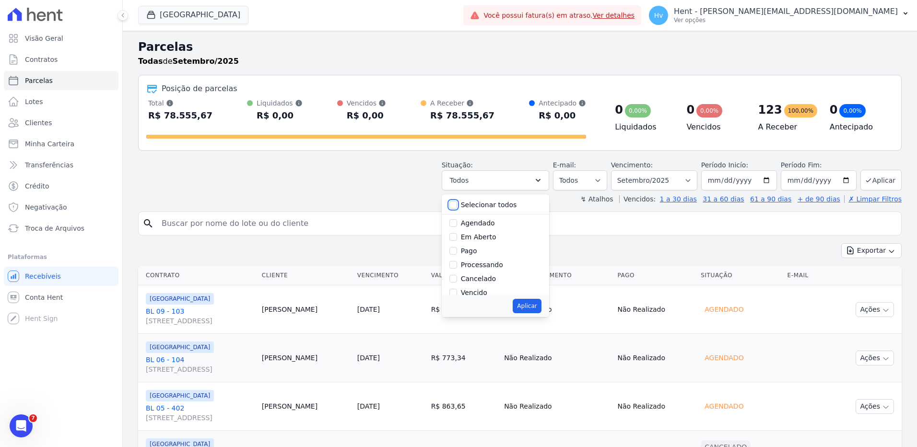
checkbox input "false"
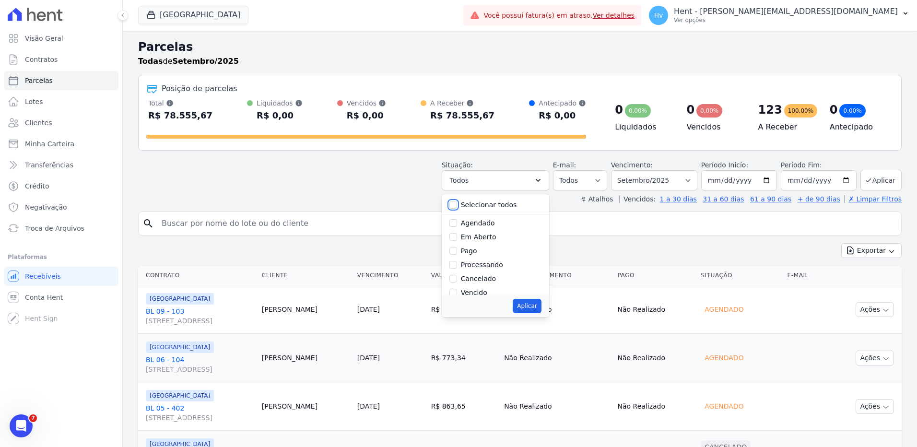
checkbox input "false"
click at [495, 224] on label "Agendado" at bounding box center [478, 223] width 34 height 8
click at [457, 224] on input "Agendado" at bounding box center [453, 223] width 8 height 8
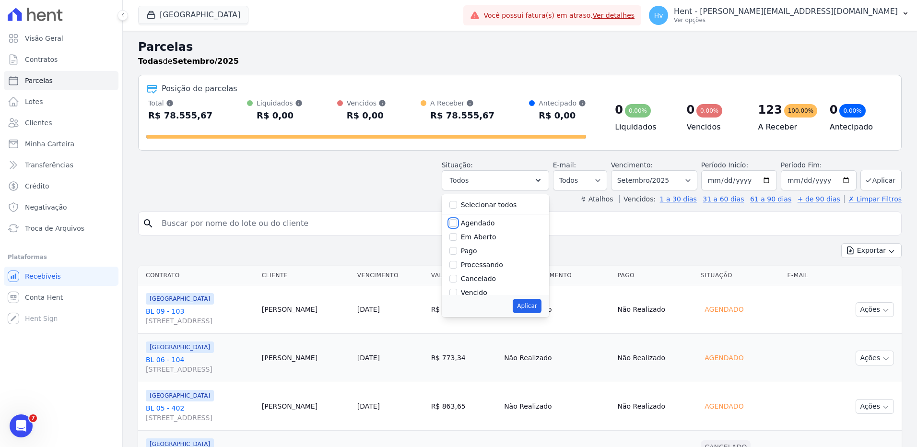
checkbox input "true"
click at [537, 303] on button "Aplicar" at bounding box center [527, 306] width 28 height 14
select select "scheduled"
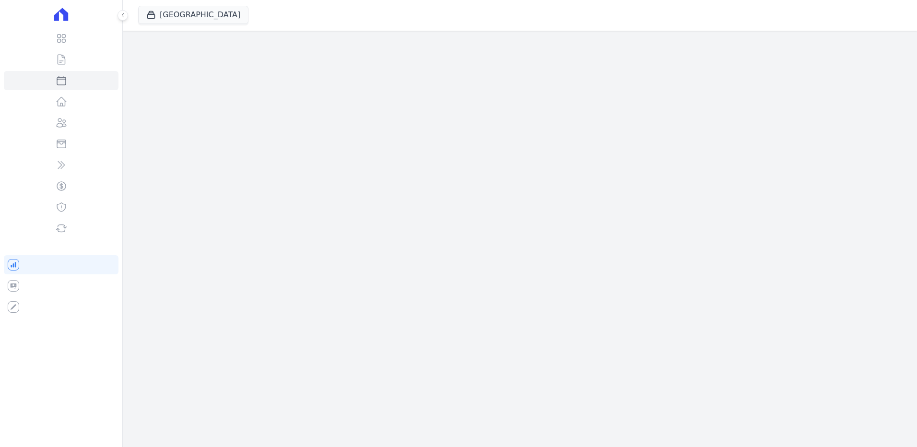
select select
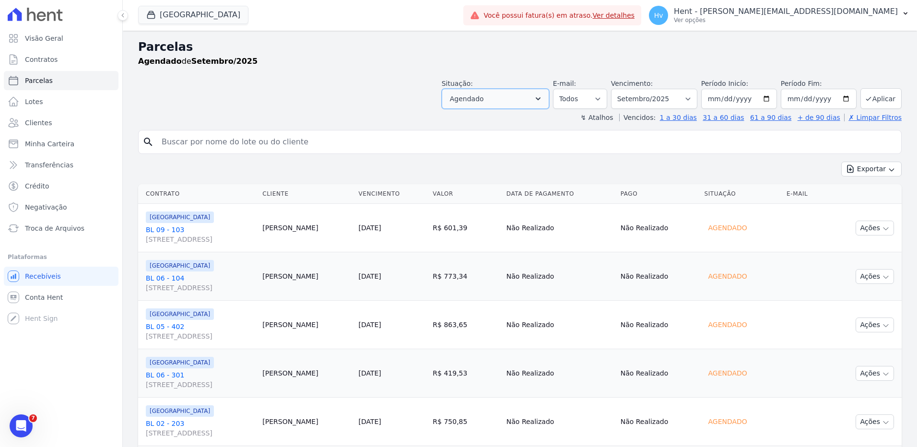
click at [511, 99] on button "Agendado" at bounding box center [495, 99] width 107 height 20
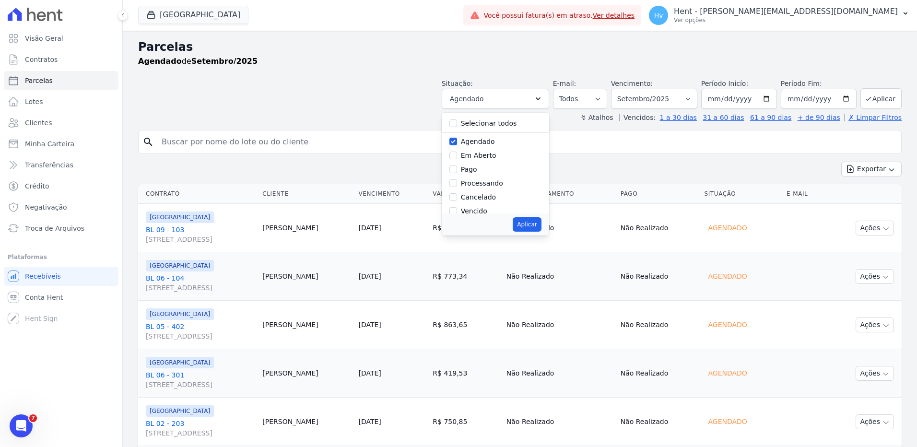
click at [480, 144] on label "Agendado" at bounding box center [478, 142] width 34 height 8
click at [457, 144] on input "Agendado" at bounding box center [453, 142] width 8 height 8
checkbox input "false"
click at [479, 156] on label "Em Aberto" at bounding box center [478, 156] width 35 height 8
click at [457, 156] on input "Em Aberto" at bounding box center [453, 156] width 8 height 8
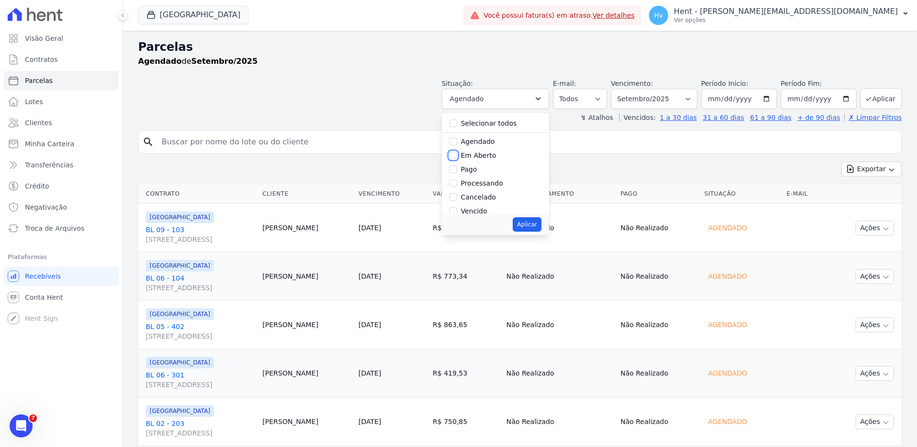
checkbox input "true"
drag, startPoint x: 542, startPoint y: 225, endPoint x: 567, endPoint y: 242, distance: 30.3
click at [541, 225] on button "Aplicar" at bounding box center [527, 224] width 28 height 14
select select "pending"
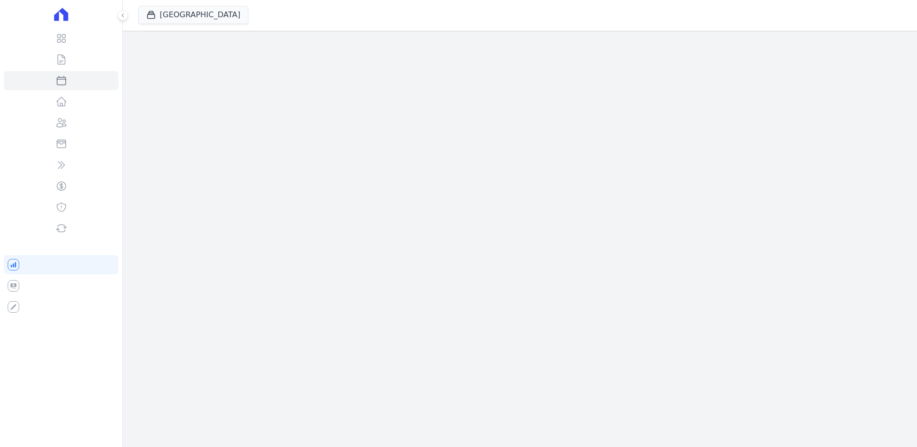
select select
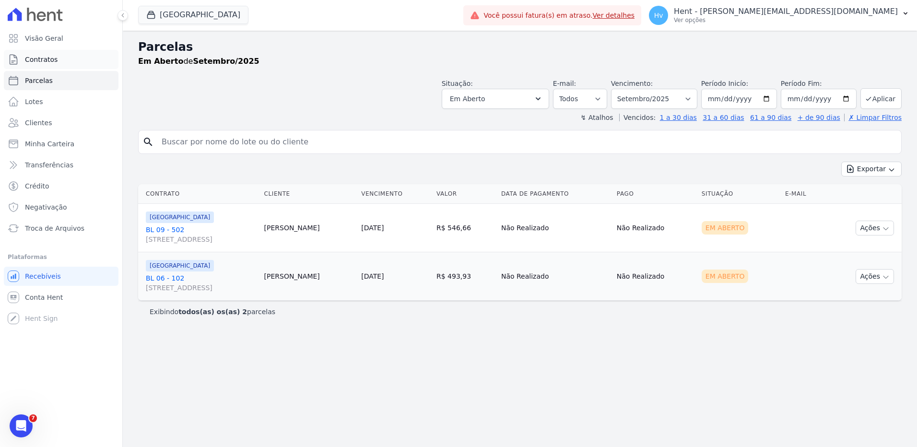
click at [44, 59] on span "Contratos" at bounding box center [41, 60] width 33 height 10
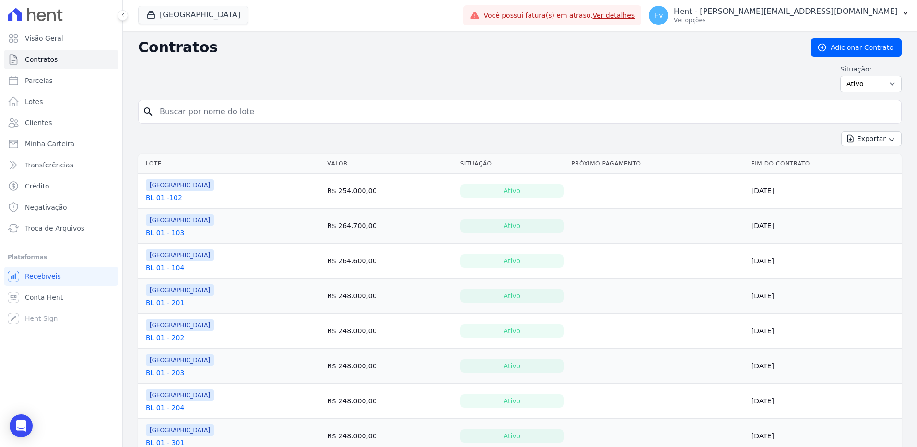
click at [174, 195] on link "BL 01 -102" at bounding box center [164, 198] width 36 height 10
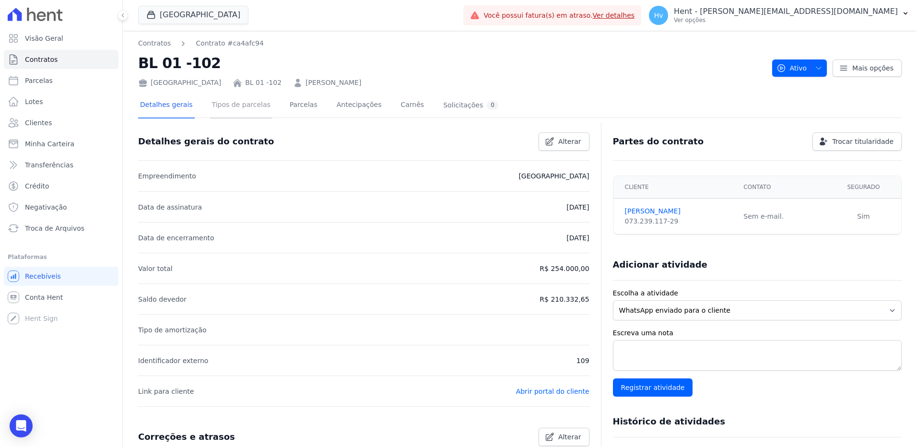
click at [239, 107] on link "Tipos de parcelas" at bounding box center [241, 105] width 62 height 25
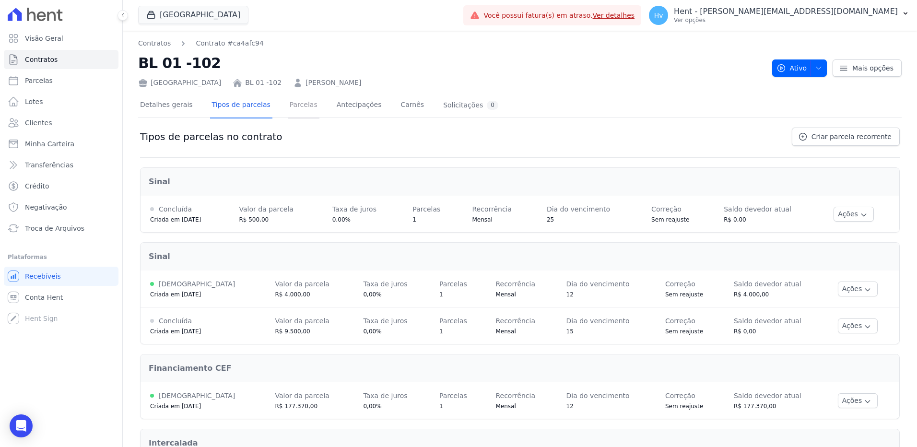
click at [293, 105] on link "Parcelas" at bounding box center [304, 105] width 32 height 25
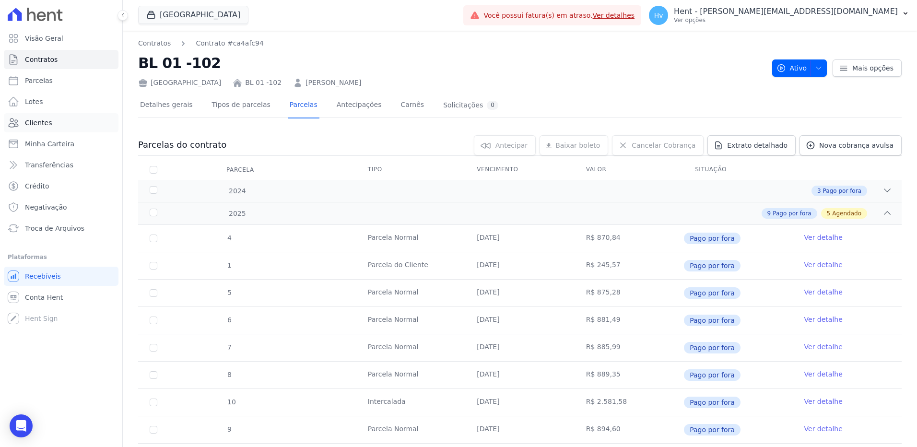
click at [48, 121] on span "Clientes" at bounding box center [38, 123] width 27 height 10
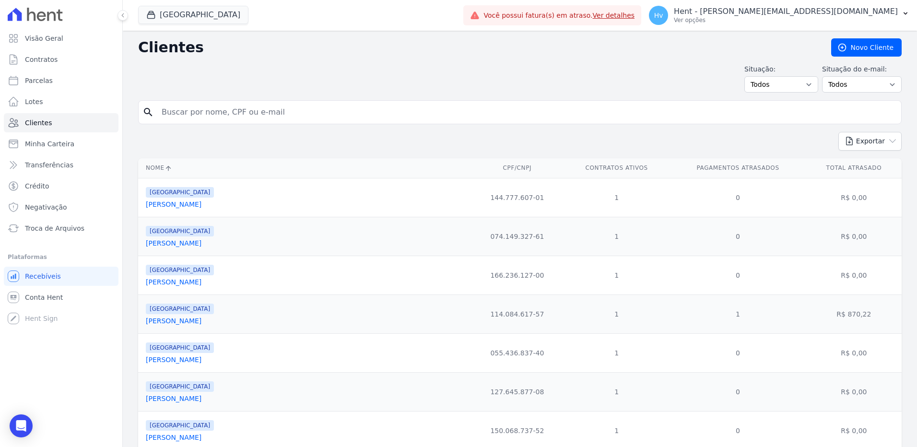
click at [201, 208] on link "[PERSON_NAME]" at bounding box center [174, 204] width 56 height 8
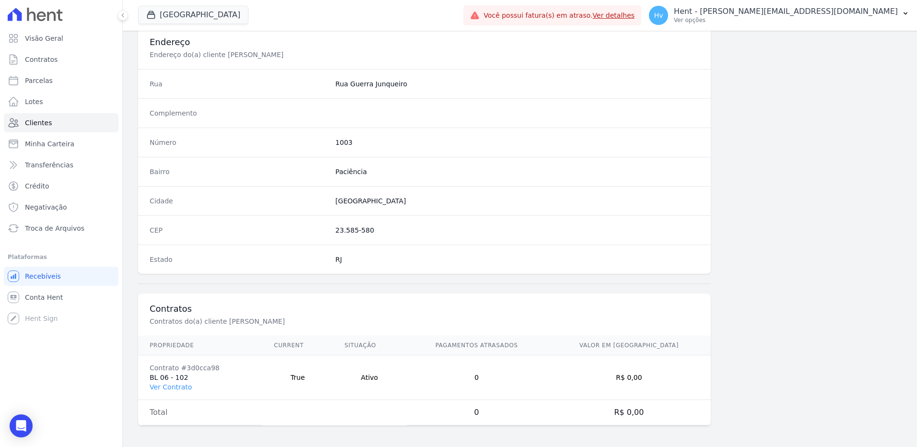
scroll to position [450, 0]
click at [51, 299] on span "Conta Hent" at bounding box center [44, 297] width 38 height 10
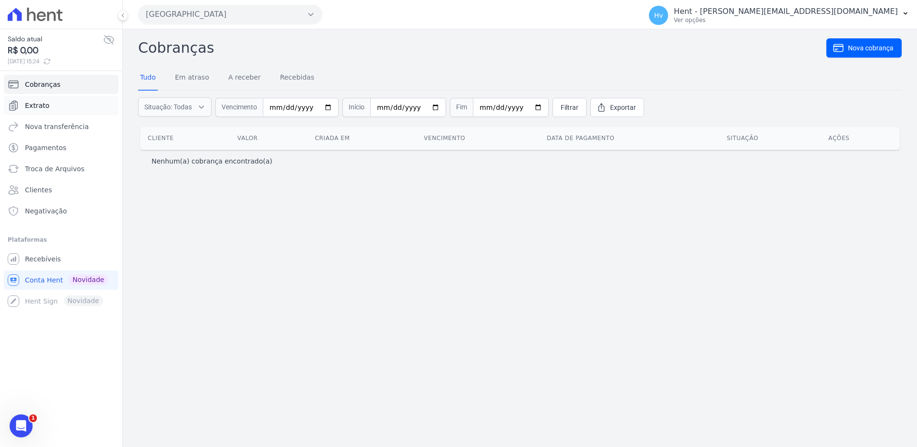
click at [35, 112] on link "Extrato" at bounding box center [61, 105] width 115 height 19
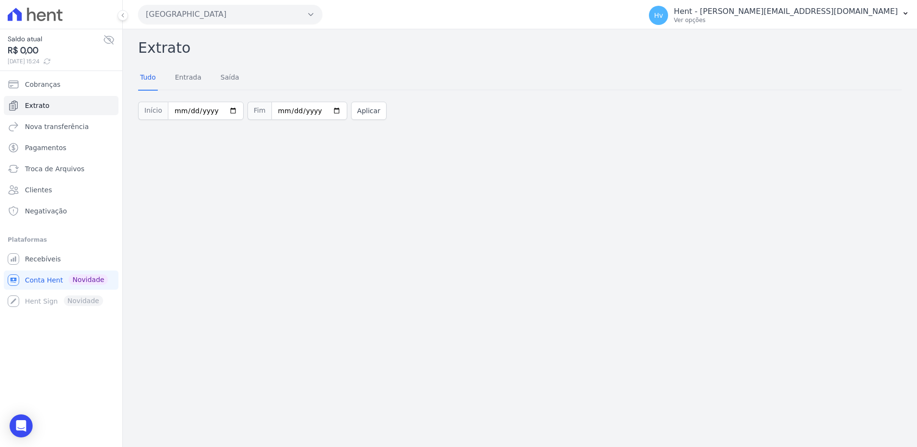
click at [261, 165] on div "Extrato Tudo Entrada [GEOGRAPHIC_DATA] Início [DATE] Fim [DATE] Aplicar" at bounding box center [520, 238] width 794 height 418
click at [51, 261] on span "Recebíveis" at bounding box center [43, 259] width 36 height 10
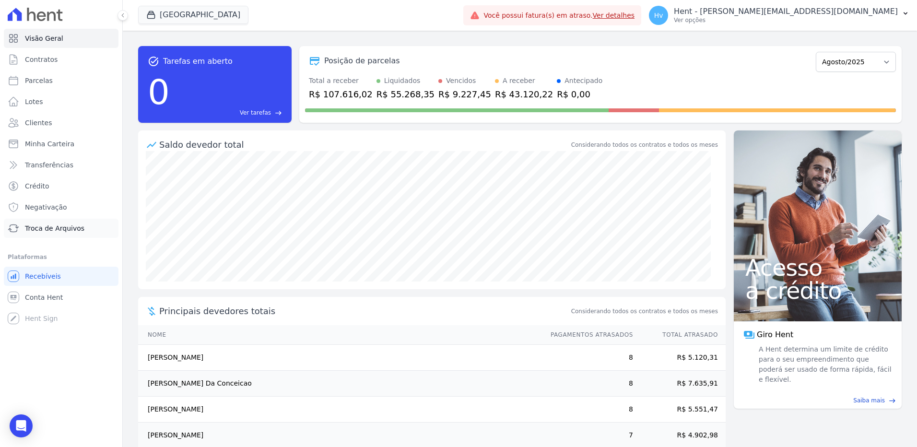
click at [54, 230] on span "Troca de Arquivos" at bounding box center [54, 228] width 59 height 10
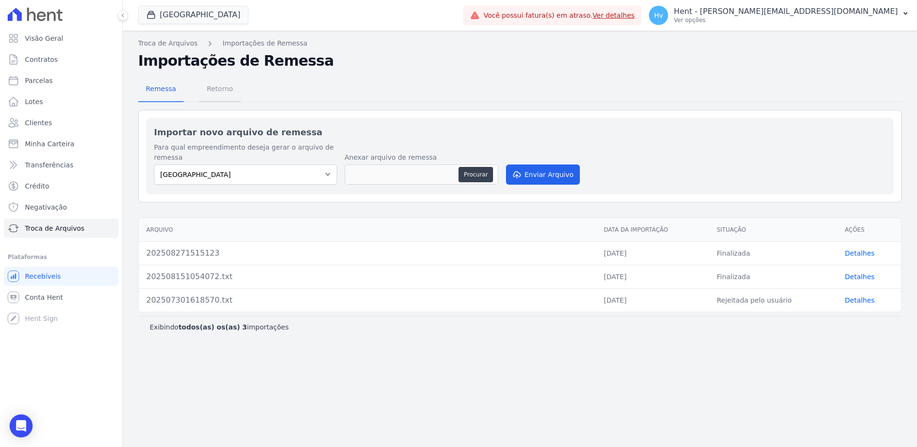
click at [217, 89] on span "Retorno" at bounding box center [220, 88] width 38 height 19
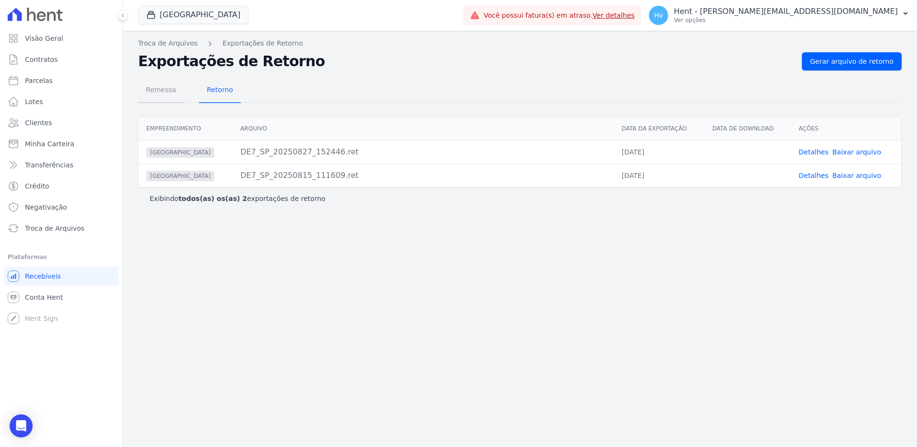
click at [152, 91] on span "Remessa" at bounding box center [161, 89] width 42 height 19
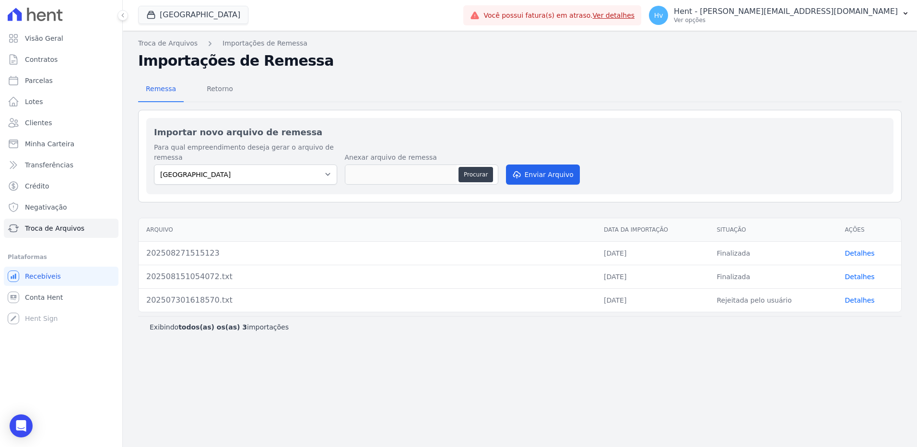
click at [450, 377] on div "Troca de Arquivos Importações de Remessa Importações de Remessa Remessa Retorno…" at bounding box center [520, 239] width 794 height 416
